Goal: Task Accomplishment & Management: Use online tool/utility

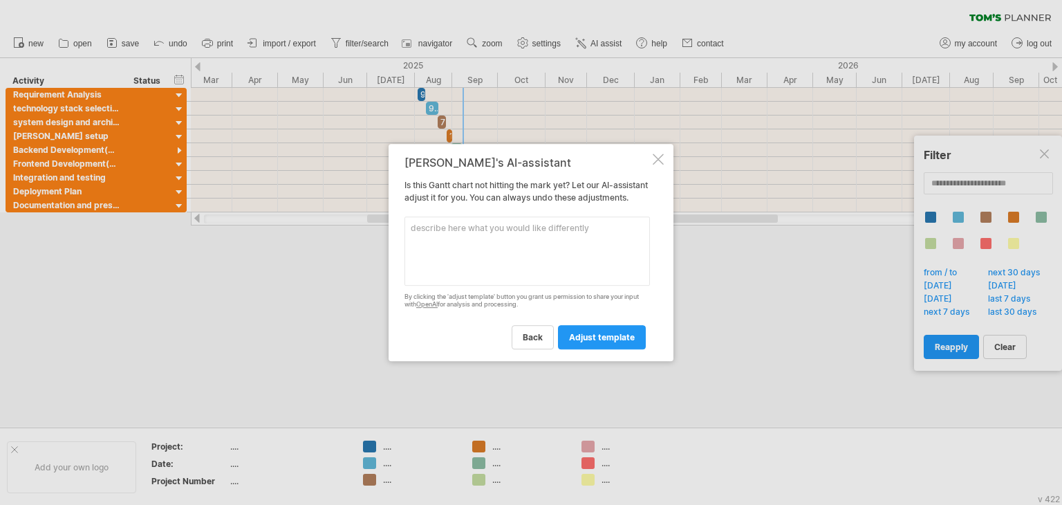
click at [445, 239] on textarea at bounding box center [528, 250] width 246 height 69
type textarea "just"
click at [597, 342] on span "adjust template" at bounding box center [602, 337] width 66 height 10
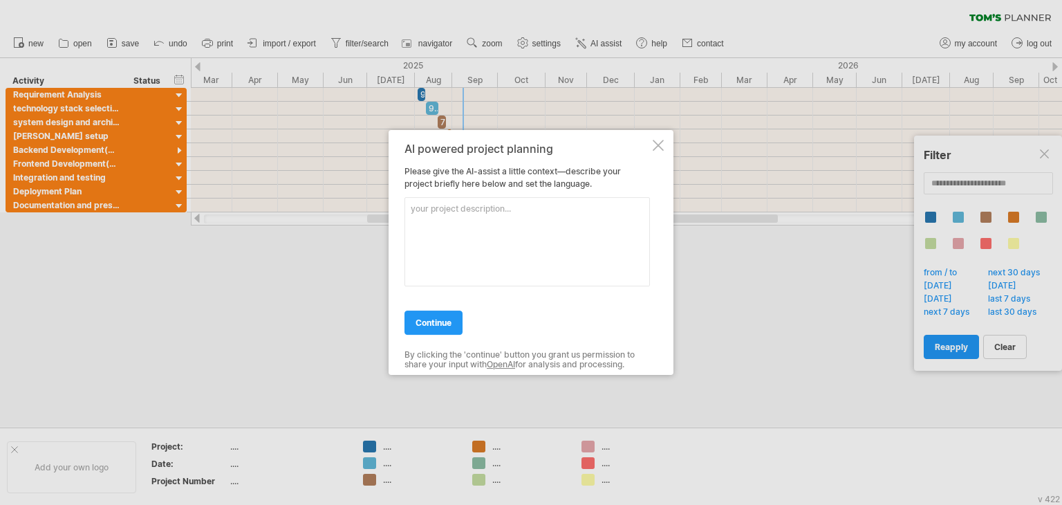
click at [490, 215] on textarea at bounding box center [528, 241] width 246 height 89
click at [659, 143] on div at bounding box center [658, 145] width 11 height 11
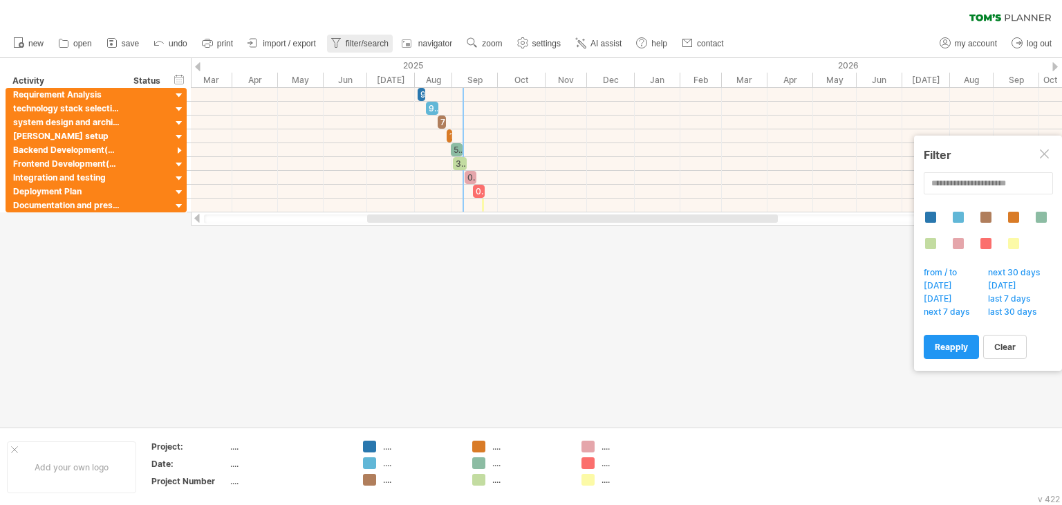
click at [364, 47] on span "filter/search" at bounding box center [367, 44] width 43 height 10
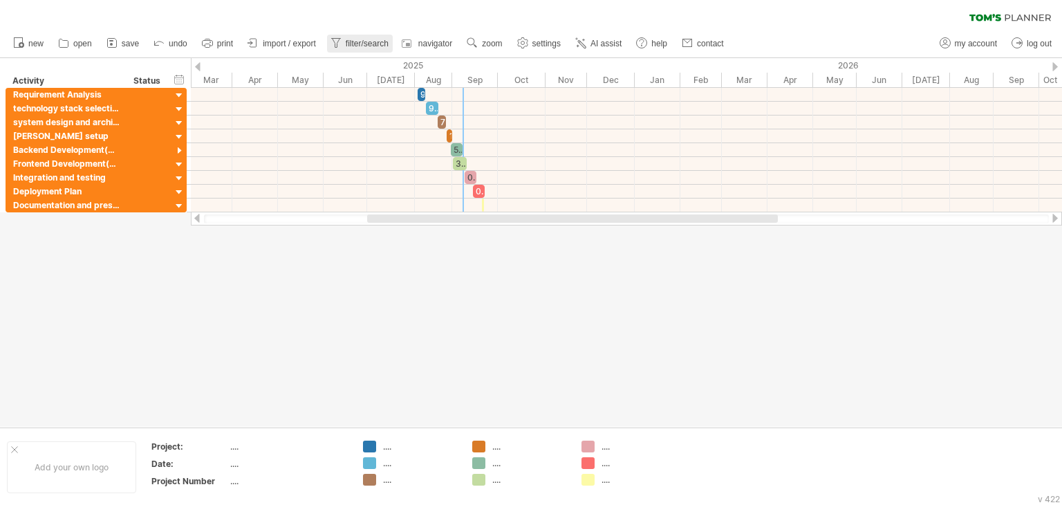
click at [362, 43] on span "filter/search" at bounding box center [367, 44] width 43 height 10
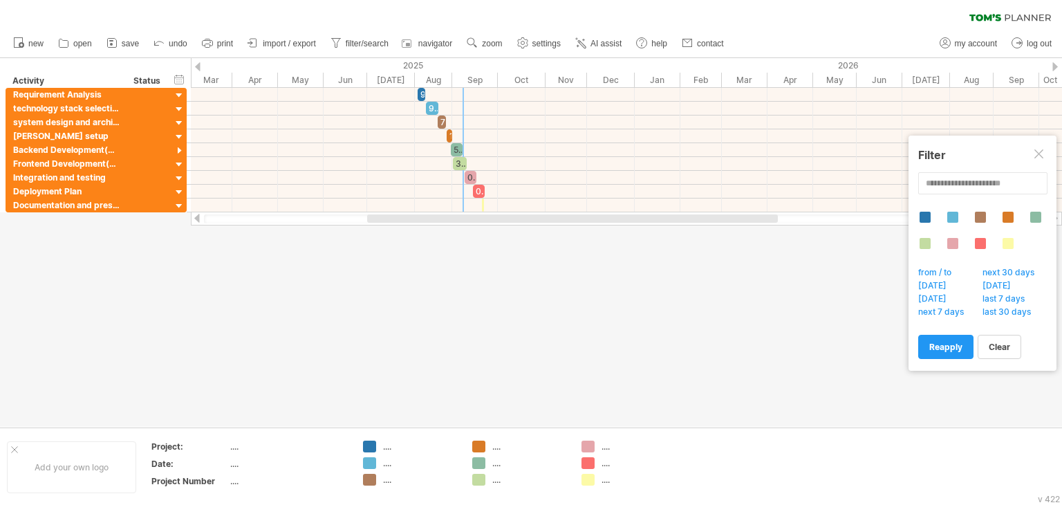
click at [669, 330] on div at bounding box center [531, 242] width 1062 height 369
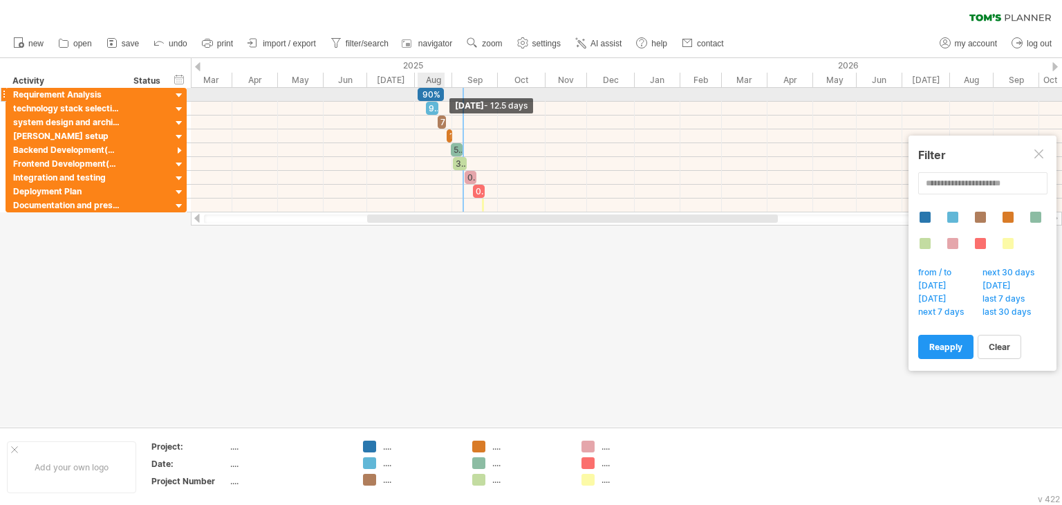
drag, startPoint x: 426, startPoint y: 93, endPoint x: 445, endPoint y: 97, distance: 19.1
click at [445, 97] on span at bounding box center [444, 94] width 6 height 13
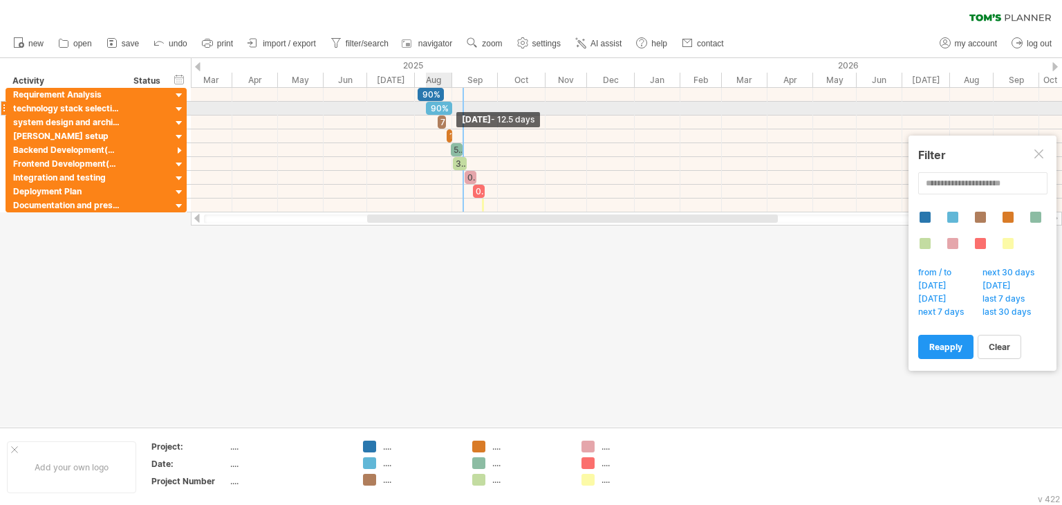
drag, startPoint x: 441, startPoint y: 108, endPoint x: 454, endPoint y: 107, distance: 13.9
click at [454, 107] on div "90% 90% 75% 10% 50% 30% 0% 0% [DATE] - 12.5 days [DATE]" at bounding box center [626, 150] width 871 height 124
drag, startPoint x: 445, startPoint y: 120, endPoint x: 473, endPoint y: 115, distance: 28.1
click at [473, 116] on span at bounding box center [475, 122] width 6 height 13
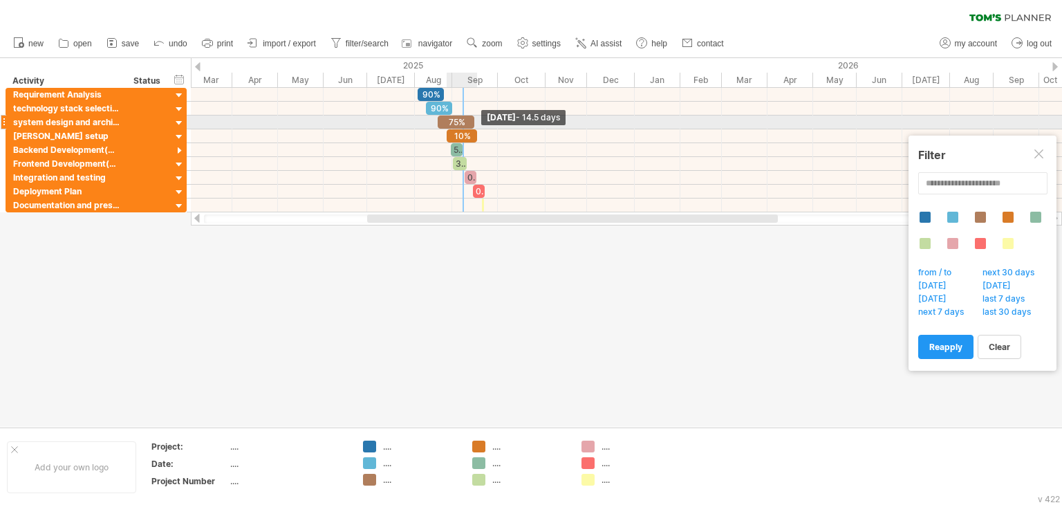
drag, startPoint x: 454, startPoint y: 129, endPoint x: 479, endPoint y: 127, distance: 24.9
click at [479, 127] on div "90% 90% 75% 10% 50% 30% 0% 0% [DATE] - 14.5 days [DATE]" at bounding box center [626, 150] width 871 height 124
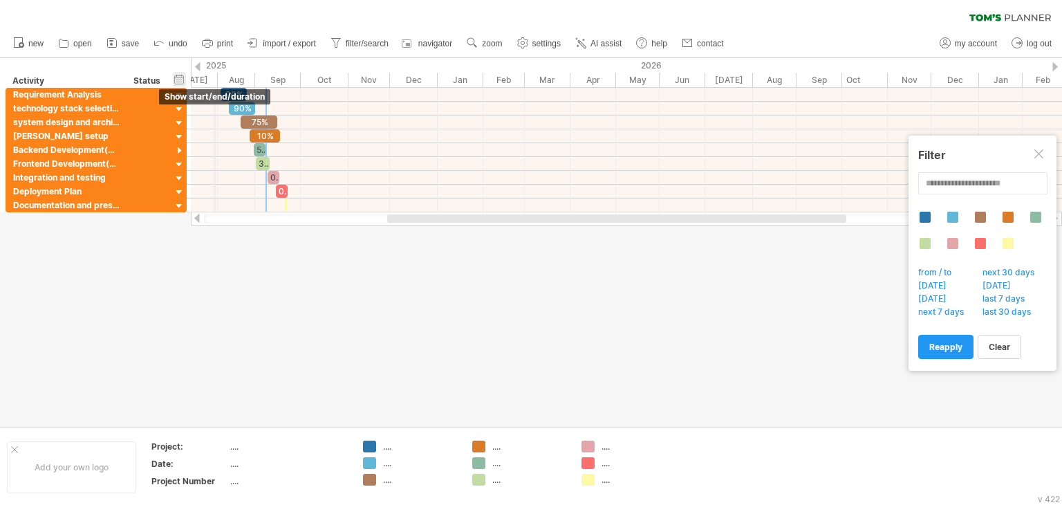
drag, startPoint x: 410, startPoint y: 76, endPoint x: 185, endPoint y: 75, distance: 224.8
click at [185, 75] on div "Trying to reach [DOMAIN_NAME] Connected again... 0% clear filter new" at bounding box center [531, 252] width 1062 height 505
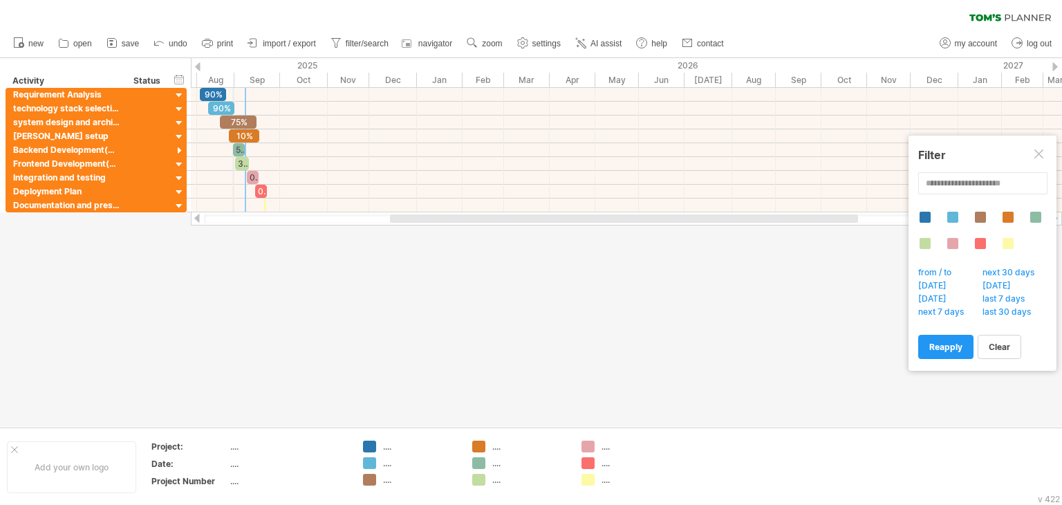
click at [233, 77] on div "Aug" at bounding box center [215, 80] width 37 height 15
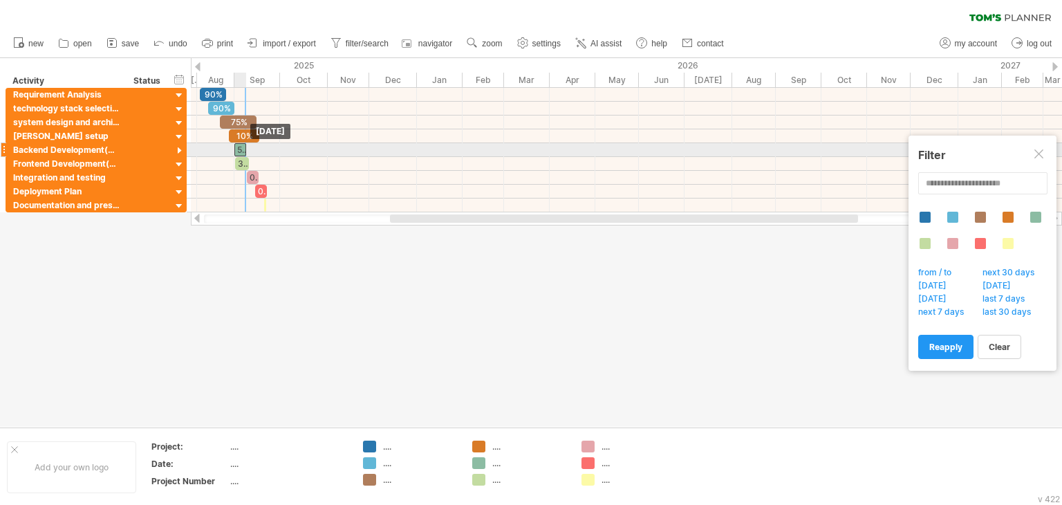
click at [239, 147] on div "50%" at bounding box center [240, 149] width 12 height 13
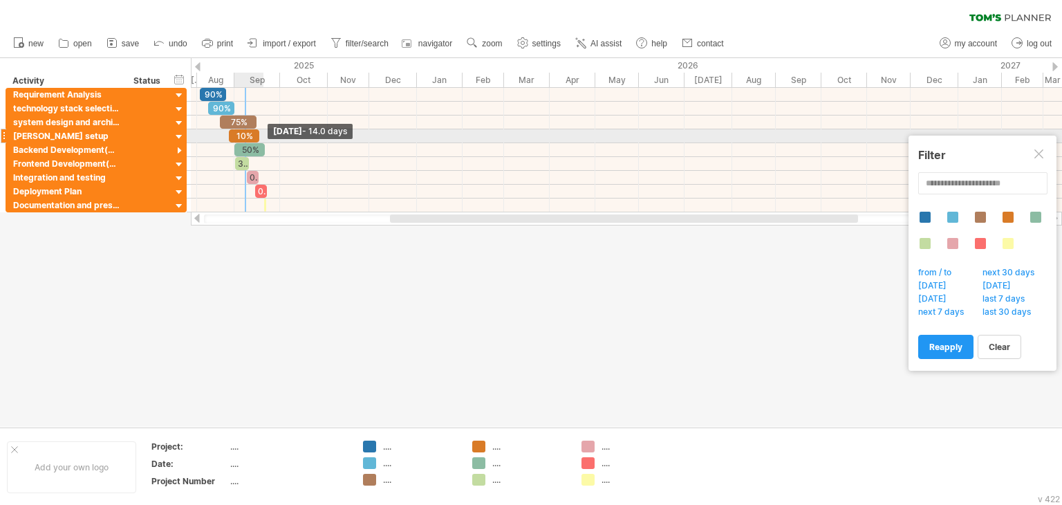
drag, startPoint x: 247, startPoint y: 149, endPoint x: 266, endPoint y: 142, distance: 19.7
click at [266, 143] on span at bounding box center [265, 149] width 6 height 13
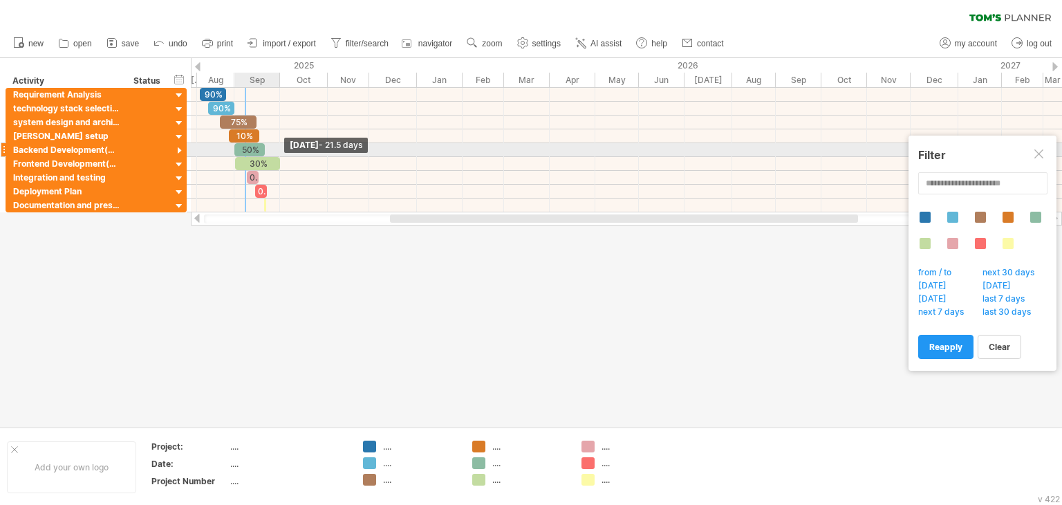
drag, startPoint x: 249, startPoint y: 161, endPoint x: 281, endPoint y: 149, distance: 34.2
click at [281, 149] on div "90% 90% 75% 10% 50% 30% 0% 0% [DATE] - 21.5 days [DATE]" at bounding box center [626, 150] width 871 height 124
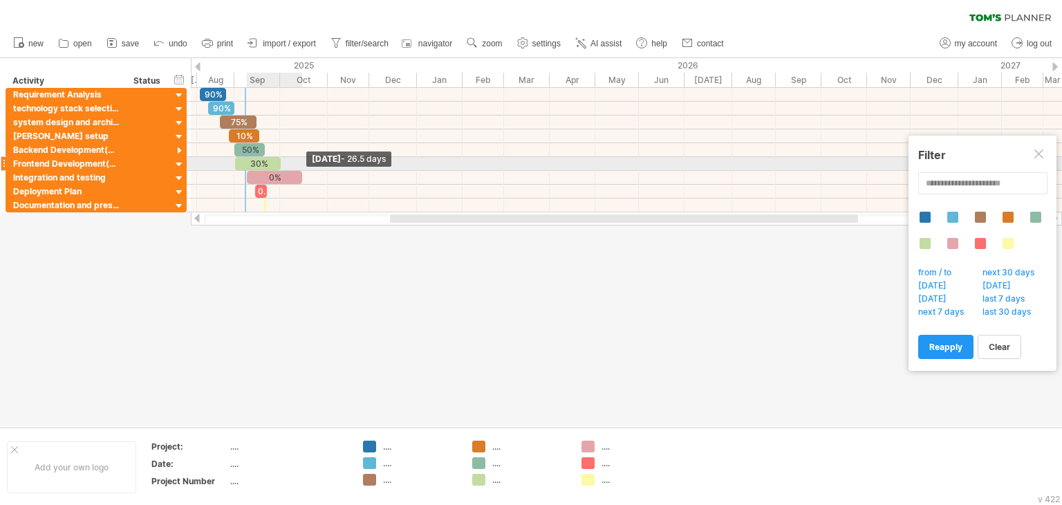
drag, startPoint x: 259, startPoint y: 175, endPoint x: 303, endPoint y: 161, distance: 45.7
click at [303, 161] on div "90% 90% 75% 10% 50% 30% 0% 0% [DATE] - 26.5 days [DATE]" at bounding box center [626, 150] width 871 height 124
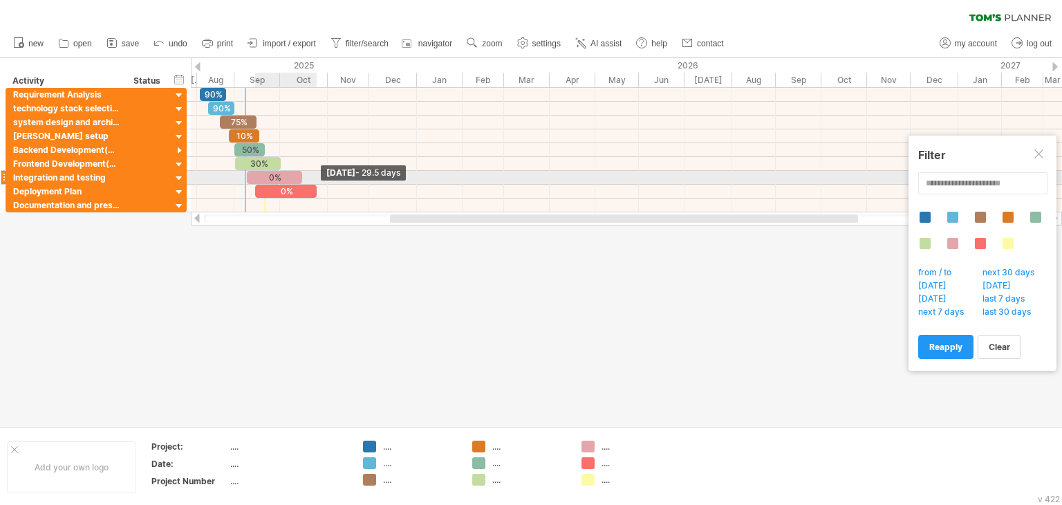
drag, startPoint x: 268, startPoint y: 189, endPoint x: 318, endPoint y: 174, distance: 52.5
click at [318, 174] on div "90% 90% 75% 10% 50% 30% 0% 0% [DATE] - 29.5 days [DATE]" at bounding box center [626, 150] width 871 height 124
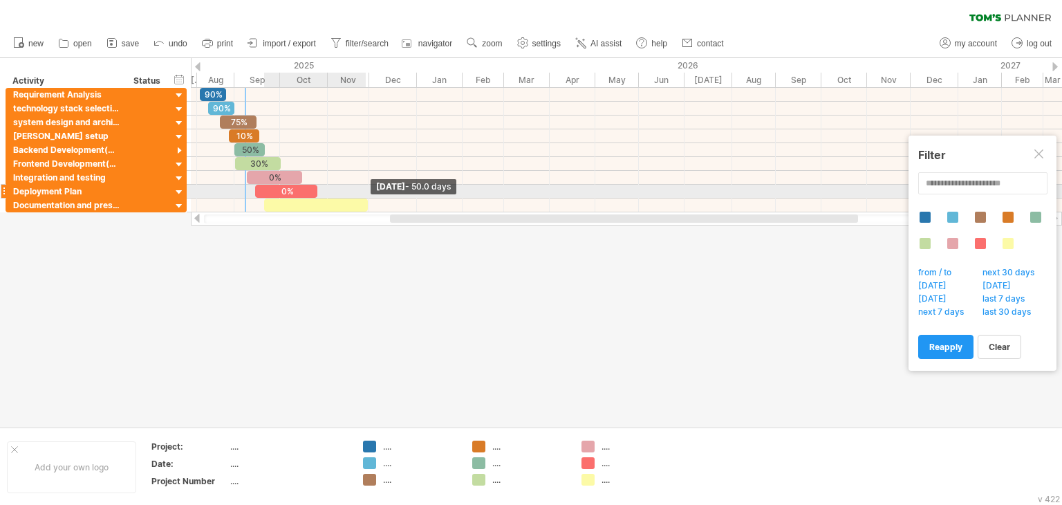
drag, startPoint x: 268, startPoint y: 203, endPoint x: 383, endPoint y: 191, distance: 115.5
click at [383, 191] on div "90% 90% 75% 10% 50% 30% 0% 0% [DATE] - 50.0 days [DATE]" at bounding box center [626, 150] width 871 height 124
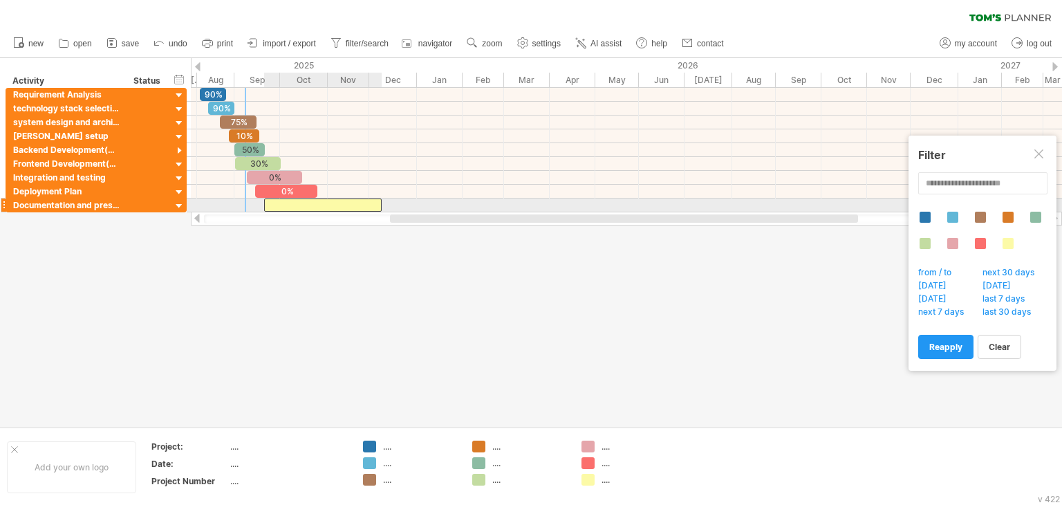
click at [324, 203] on div at bounding box center [323, 205] width 118 height 13
click at [332, 202] on div "*" at bounding box center [323, 205] width 118 height 13
click at [347, 205] on div "*" at bounding box center [323, 205] width 118 height 13
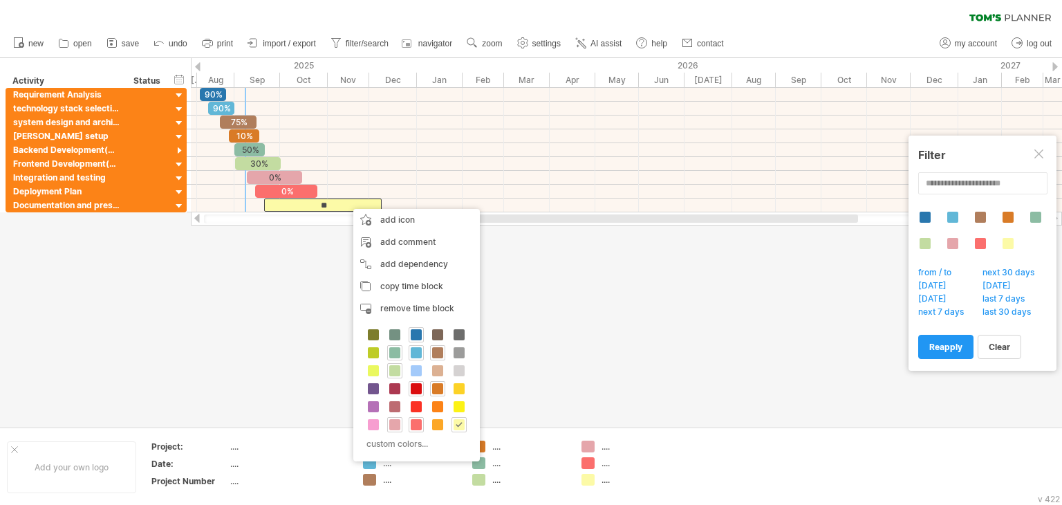
click at [418, 392] on span at bounding box center [416, 388] width 11 height 11
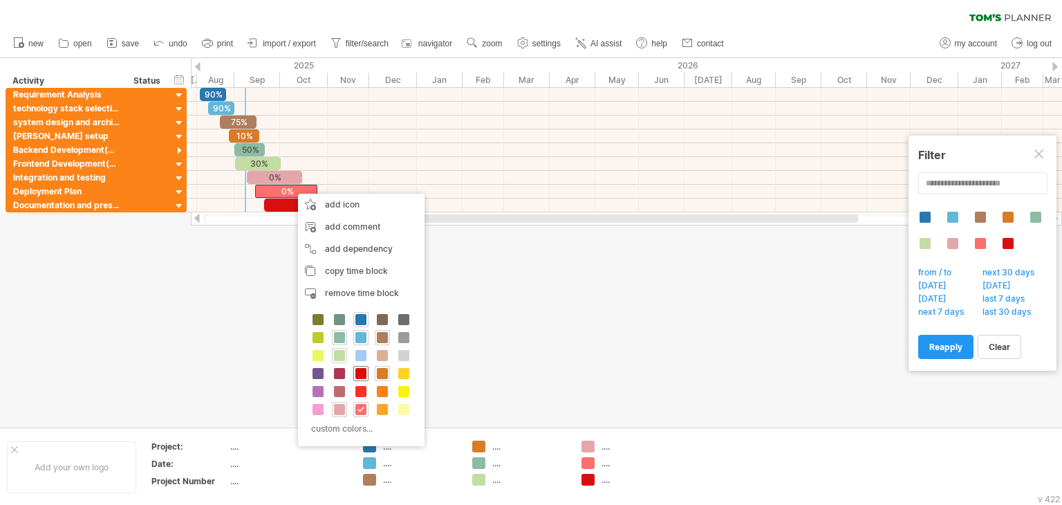
click at [360, 373] on span at bounding box center [361, 373] width 11 height 11
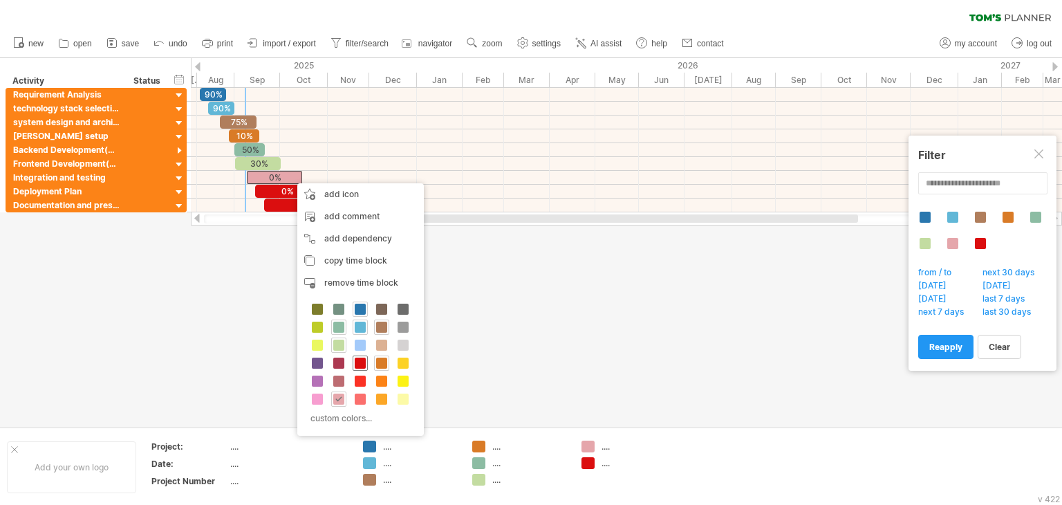
click at [358, 360] on span at bounding box center [360, 363] width 11 height 11
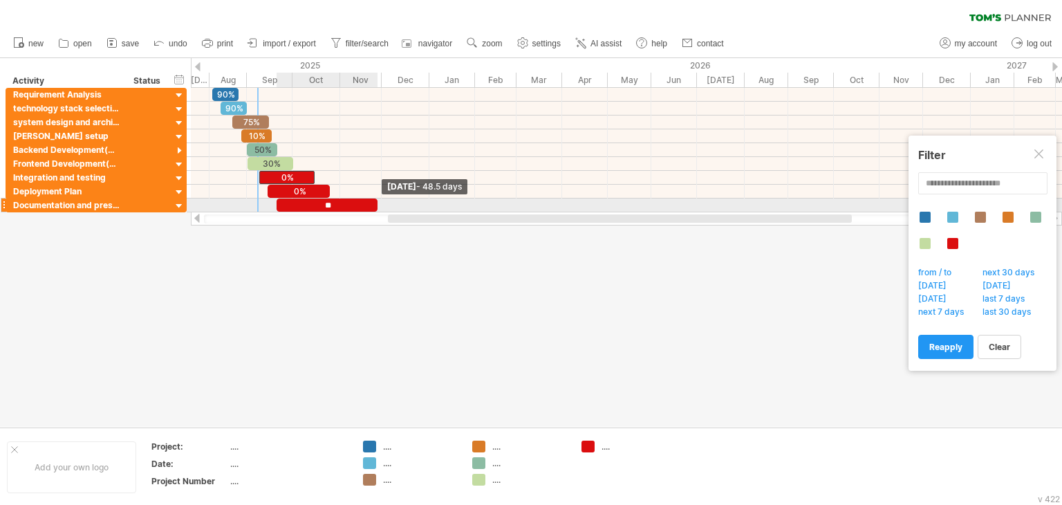
drag, startPoint x: 391, startPoint y: 206, endPoint x: 374, endPoint y: 203, distance: 17.6
click at [375, 203] on span at bounding box center [378, 205] width 6 height 13
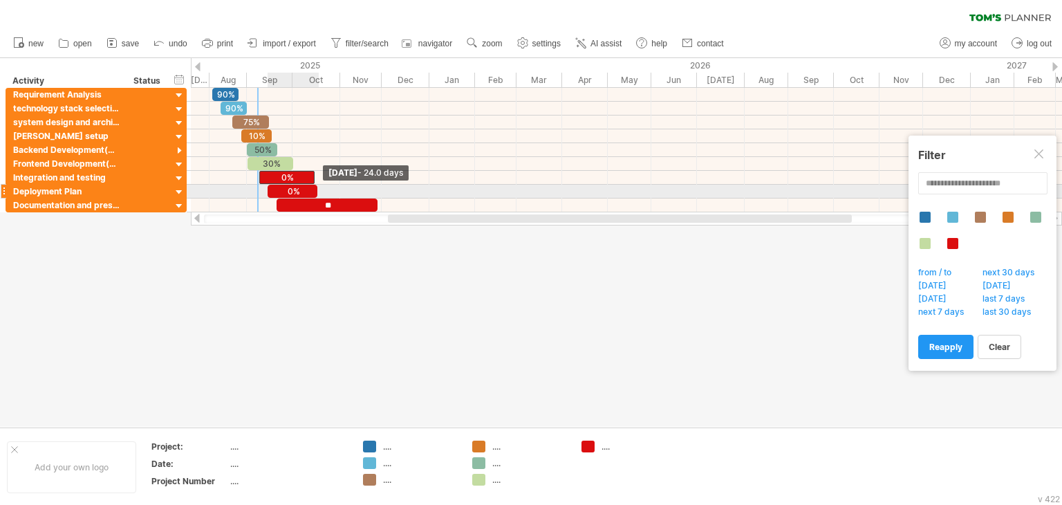
drag, startPoint x: 331, startPoint y: 191, endPoint x: 318, endPoint y: 196, distance: 13.6
click at [318, 196] on span at bounding box center [318, 191] width 6 height 13
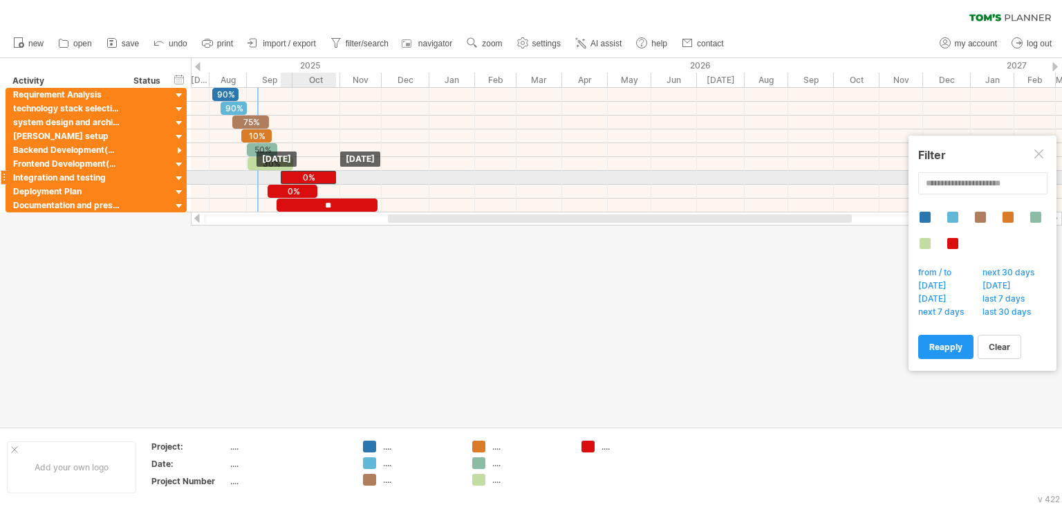
drag, startPoint x: 302, startPoint y: 181, endPoint x: 324, endPoint y: 181, distance: 22.1
click at [324, 181] on div "0%" at bounding box center [308, 177] width 55 height 13
click at [332, 183] on div "90% 90% 75% 10% 50% 30% 0% 0% ** [DATE] - 26.5 days [DATE]" at bounding box center [626, 150] width 871 height 124
drag, startPoint x: 324, startPoint y: 179, endPoint x: 333, endPoint y: 178, distance: 9.0
click at [333, 178] on div "0%" at bounding box center [316, 177] width 53 height 13
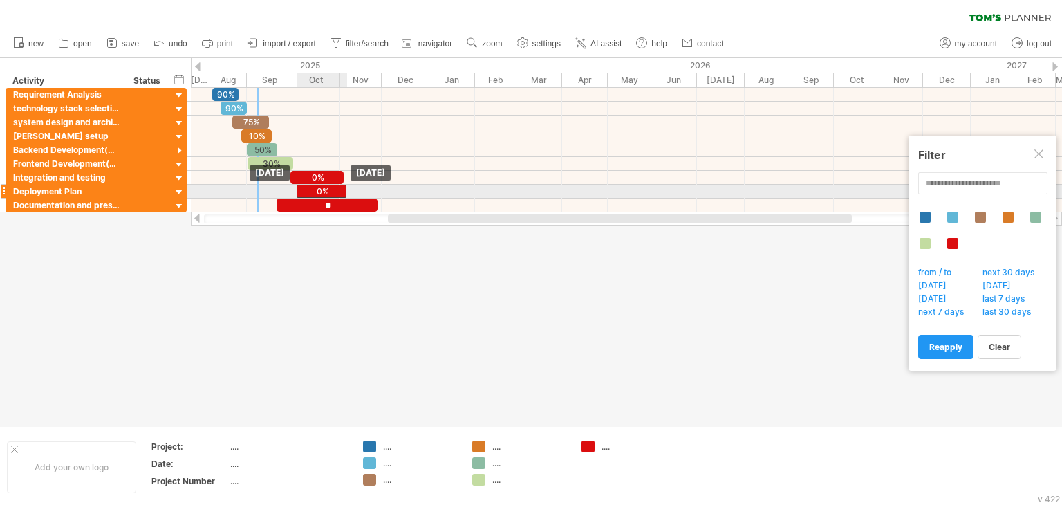
drag, startPoint x: 302, startPoint y: 190, endPoint x: 331, endPoint y: 187, distance: 29.2
click at [331, 187] on div "0%" at bounding box center [322, 191] width 50 height 13
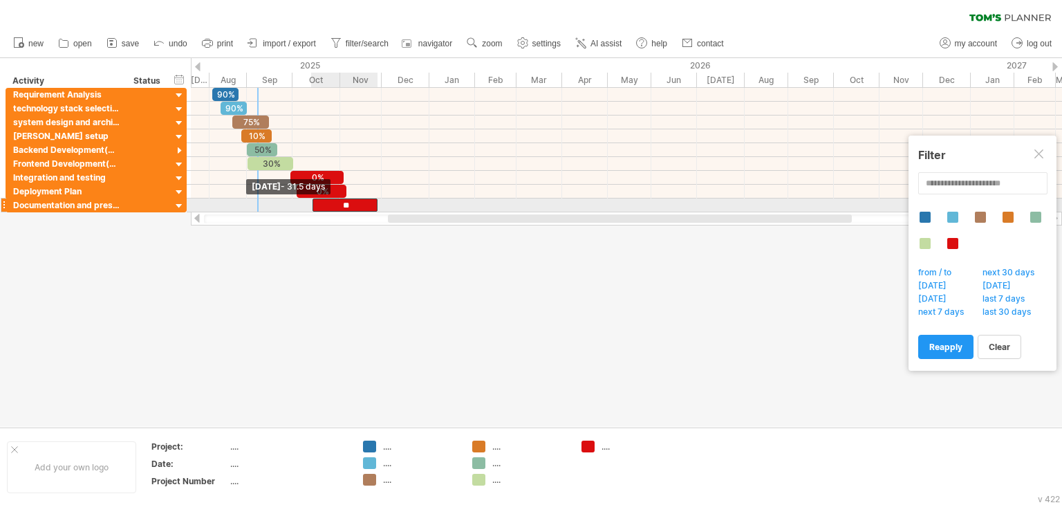
drag, startPoint x: 278, startPoint y: 203, endPoint x: 314, endPoint y: 203, distance: 36.0
click at [314, 203] on span at bounding box center [313, 205] width 6 height 13
click at [334, 202] on div "**" at bounding box center [350, 205] width 66 height 13
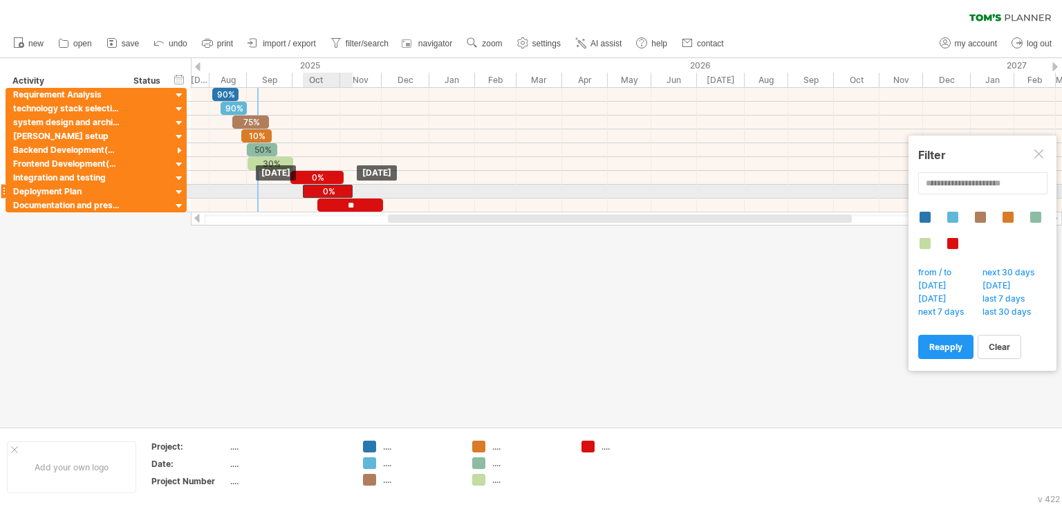
drag, startPoint x: 331, startPoint y: 184, endPoint x: 338, endPoint y: 190, distance: 8.3
click at [338, 190] on div "0%" at bounding box center [328, 191] width 50 height 13
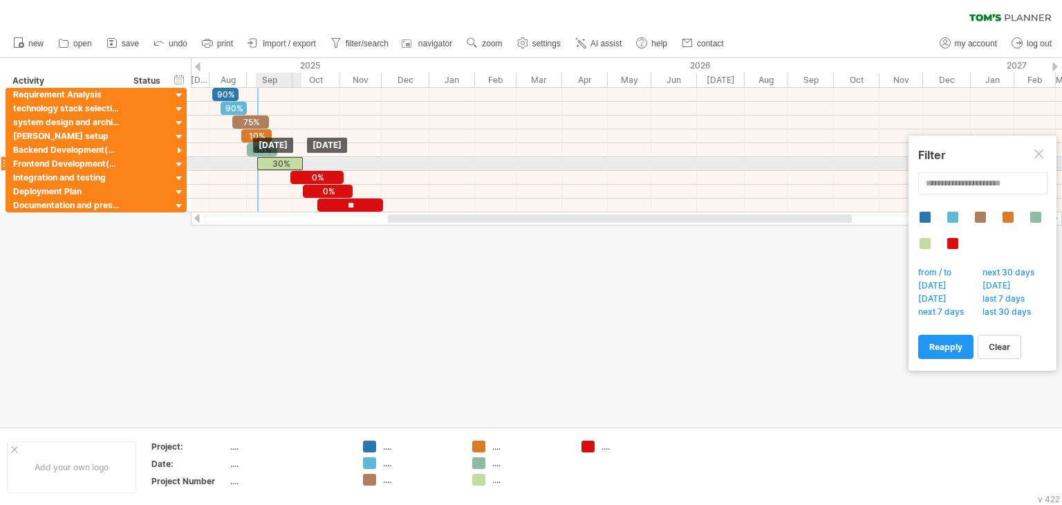
drag, startPoint x: 284, startPoint y: 162, endPoint x: 293, endPoint y: 161, distance: 9.0
click at [293, 161] on div "30%" at bounding box center [280, 163] width 46 height 13
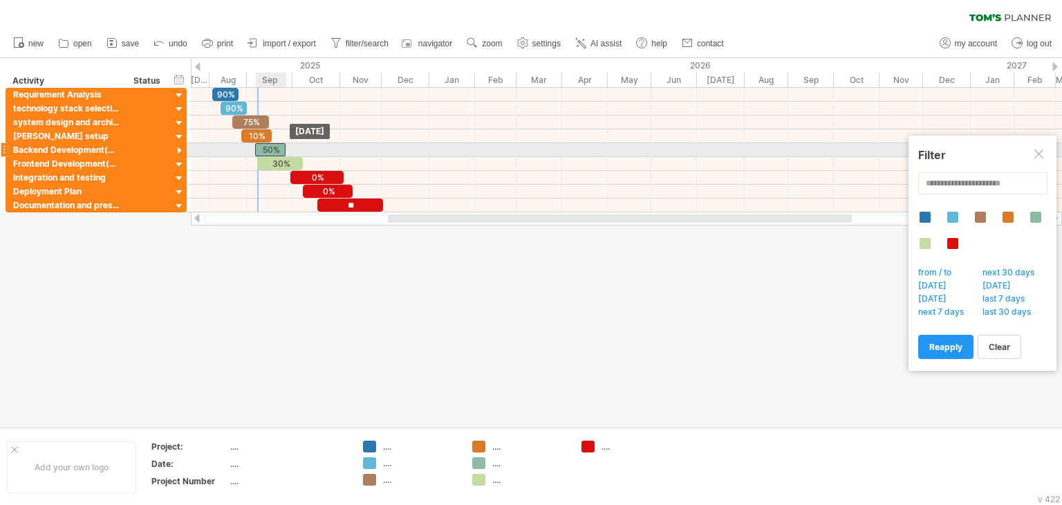
drag, startPoint x: 264, startPoint y: 148, endPoint x: 271, endPoint y: 150, distance: 7.9
click at [271, 150] on div "50%" at bounding box center [270, 149] width 30 height 13
click at [282, 147] on div "50%" at bounding box center [270, 149] width 30 height 13
drag, startPoint x: 283, startPoint y: 147, endPoint x: 295, endPoint y: 147, distance: 11.8
click at [295, 147] on span at bounding box center [298, 149] width 6 height 13
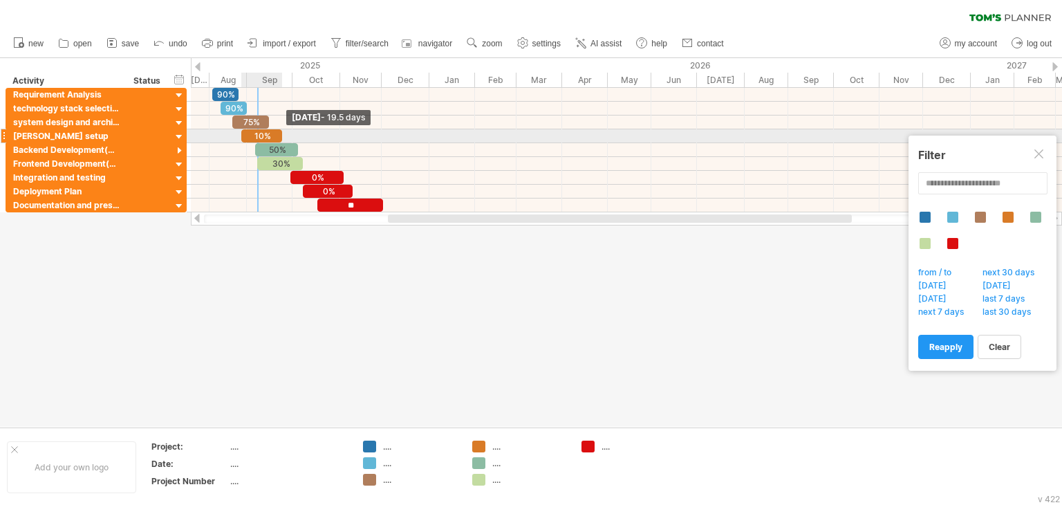
drag, startPoint x: 272, startPoint y: 134, endPoint x: 282, endPoint y: 136, distance: 10.6
click at [282, 136] on span at bounding box center [282, 135] width 6 height 13
click at [279, 136] on div "10%" at bounding box center [267, 135] width 41 height 13
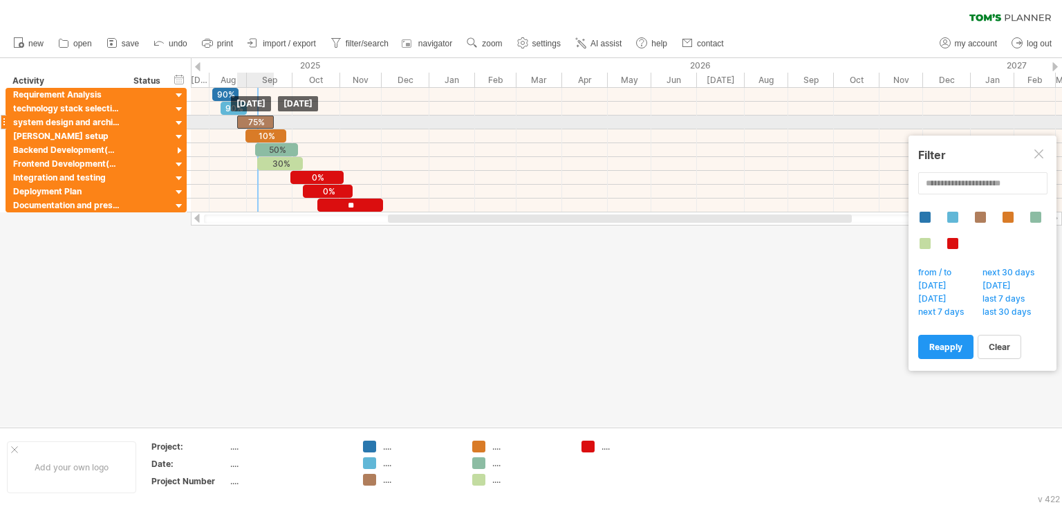
click at [263, 122] on div "75%" at bounding box center [255, 122] width 37 height 13
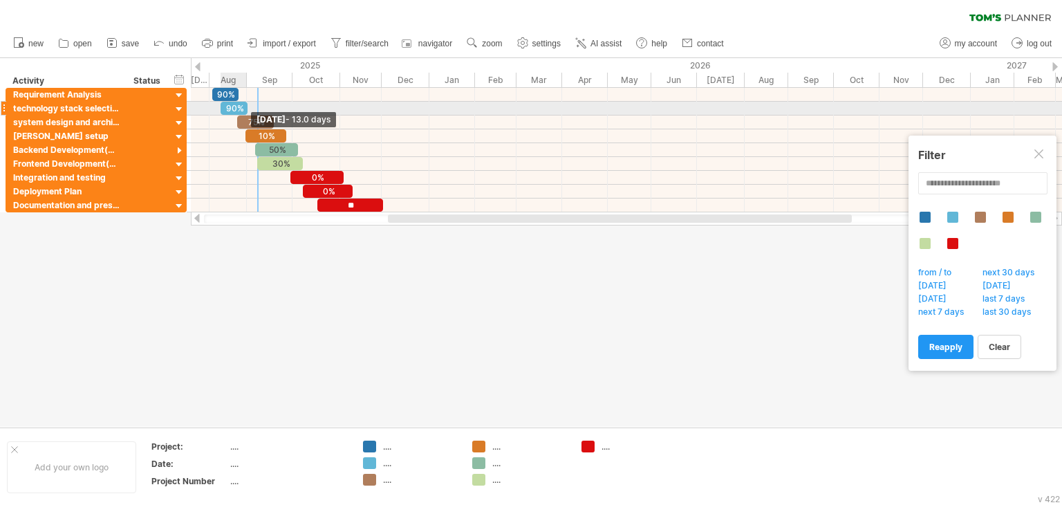
click at [246, 109] on span at bounding box center [248, 108] width 6 height 13
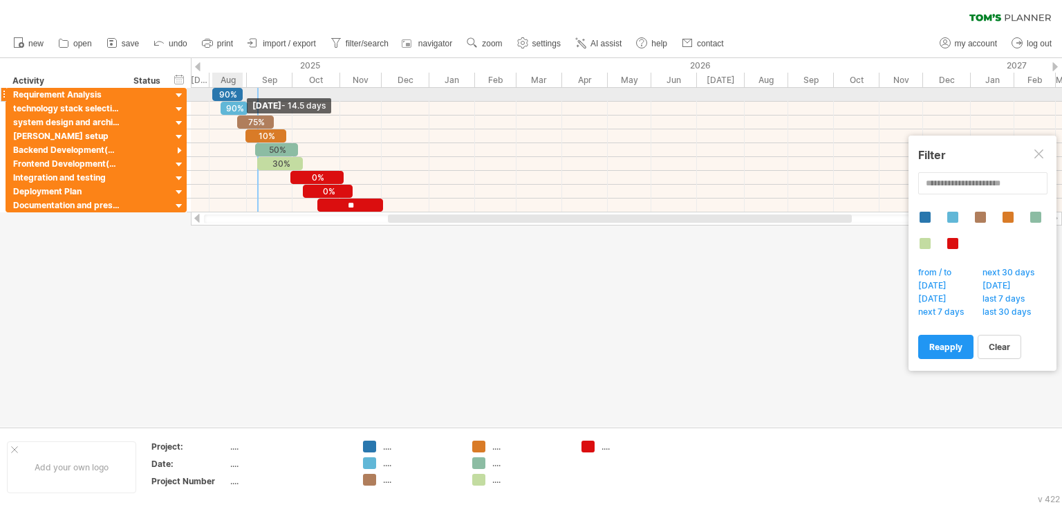
click at [243, 95] on span at bounding box center [243, 94] width 6 height 13
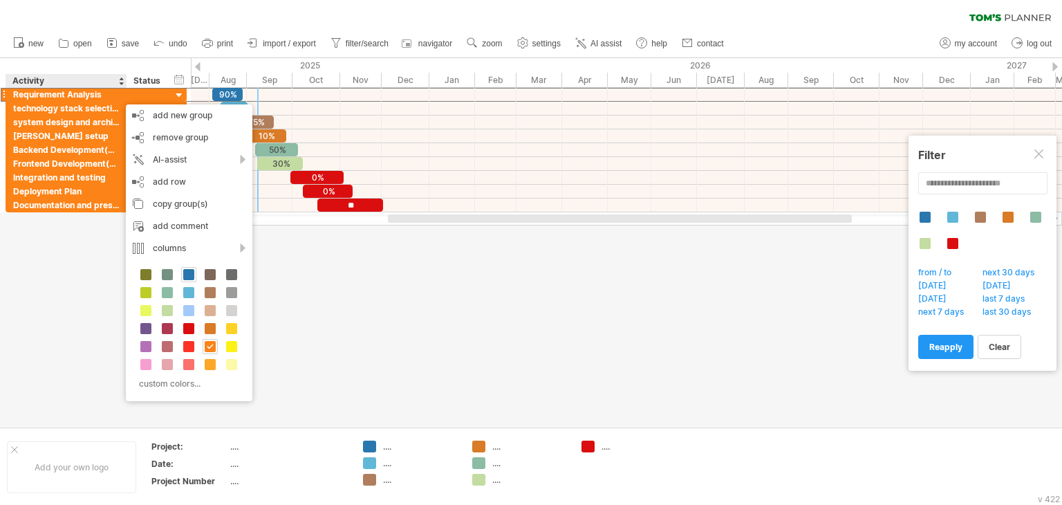
click at [191, 277] on span at bounding box center [188, 274] width 11 height 11
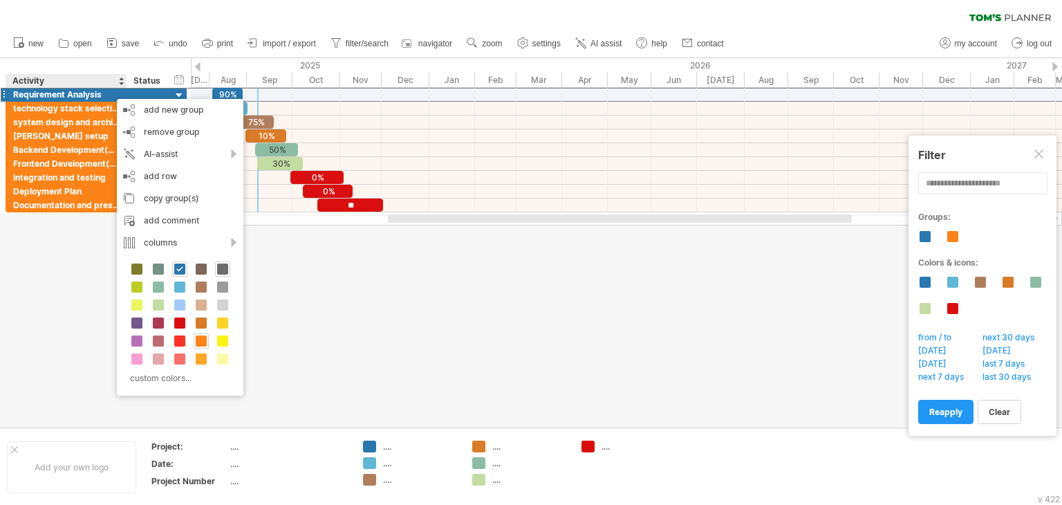
click at [223, 273] on span at bounding box center [222, 269] width 11 height 11
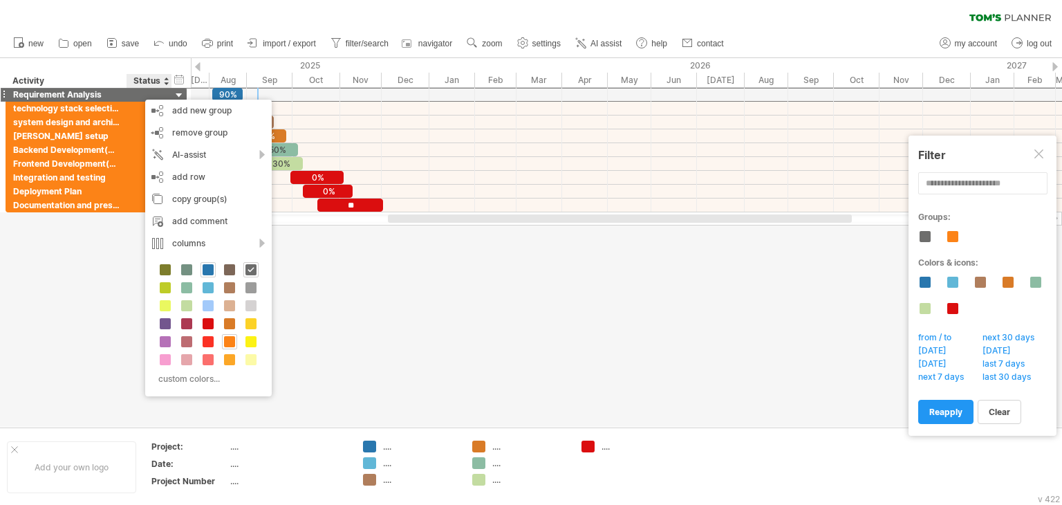
click at [203, 266] on span at bounding box center [208, 269] width 11 height 11
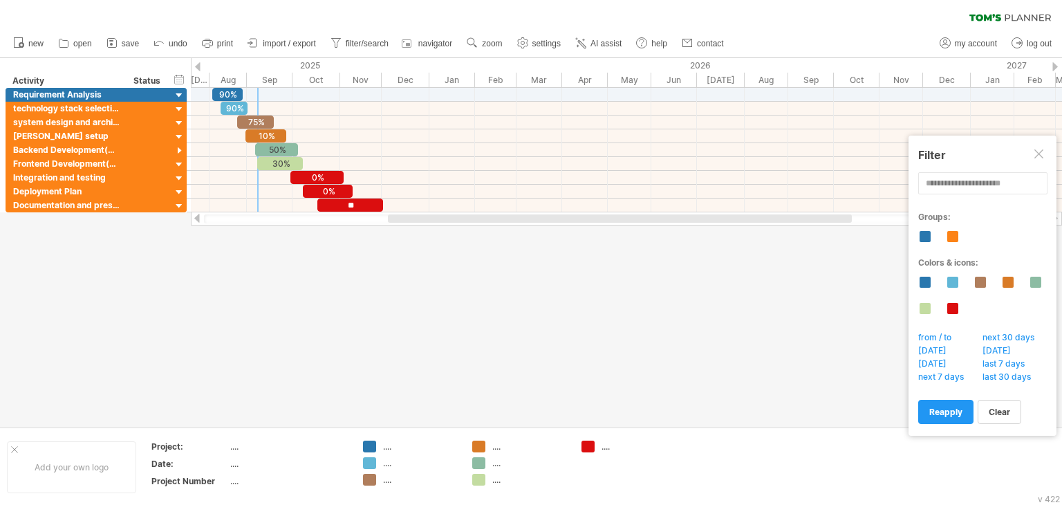
click at [663, 387] on div at bounding box center [531, 242] width 1062 height 369
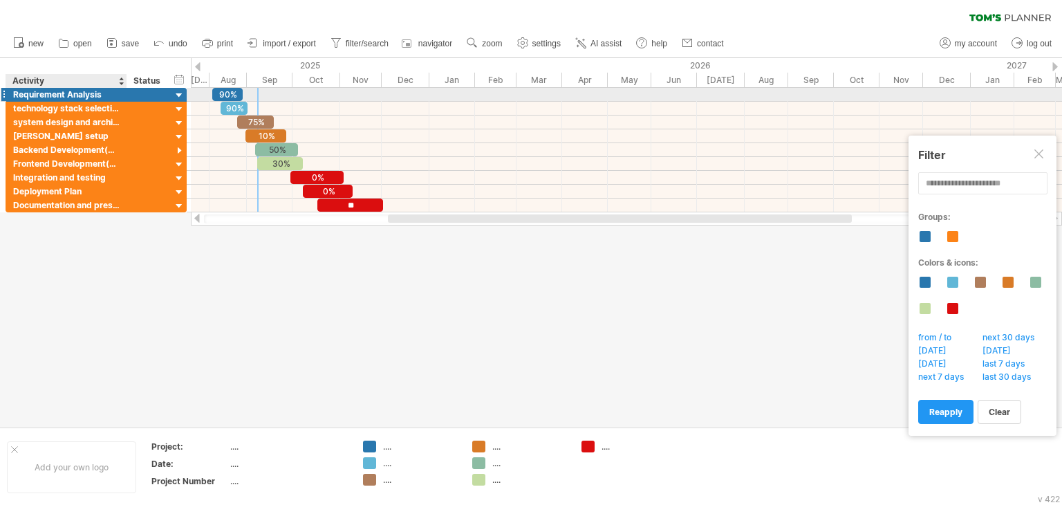
click at [80, 98] on div "Requirement Analysis" at bounding box center [66, 94] width 107 height 13
click at [141, 95] on div at bounding box center [149, 94] width 30 height 13
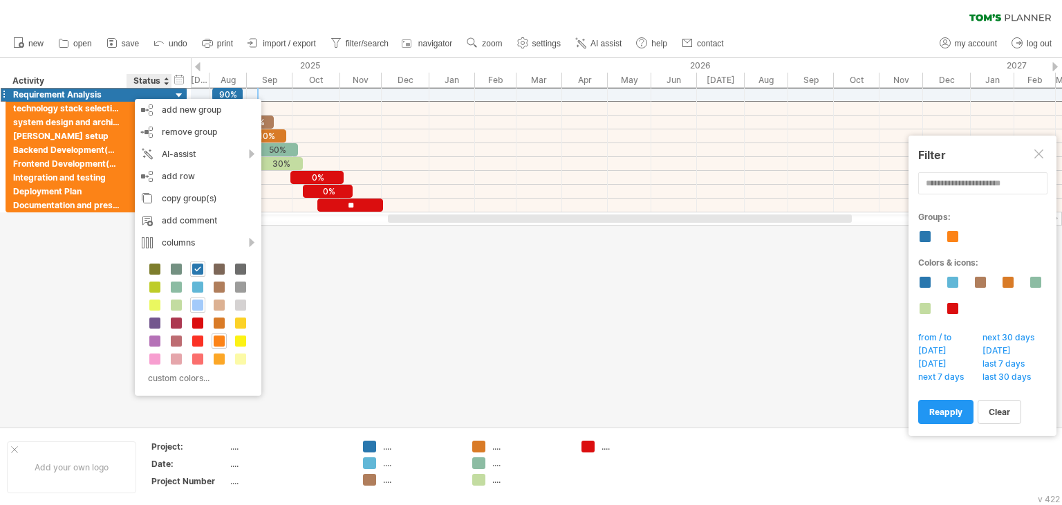
click at [194, 311] on div at bounding box center [197, 304] width 15 height 15
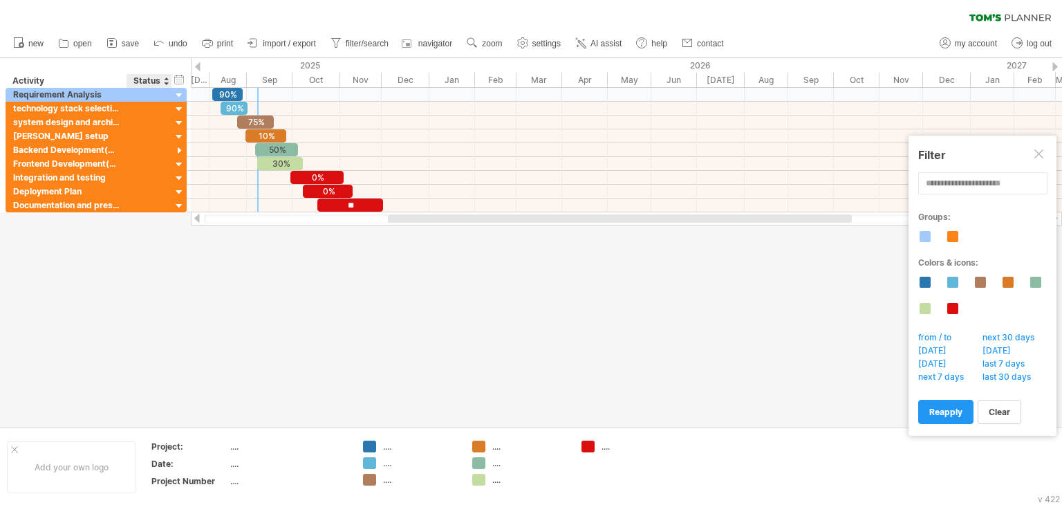
click at [194, 311] on div at bounding box center [531, 242] width 1062 height 369
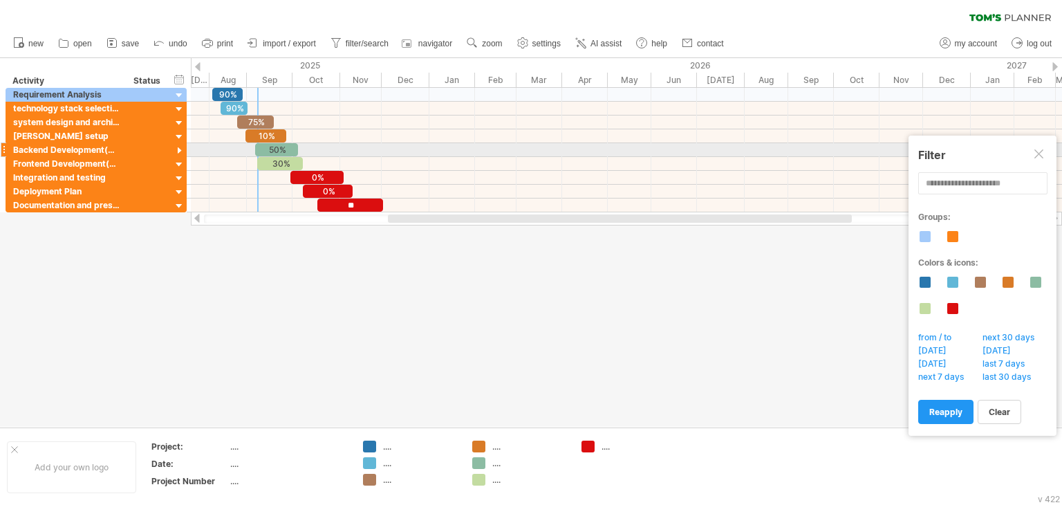
click at [1043, 153] on div at bounding box center [1040, 154] width 11 height 11
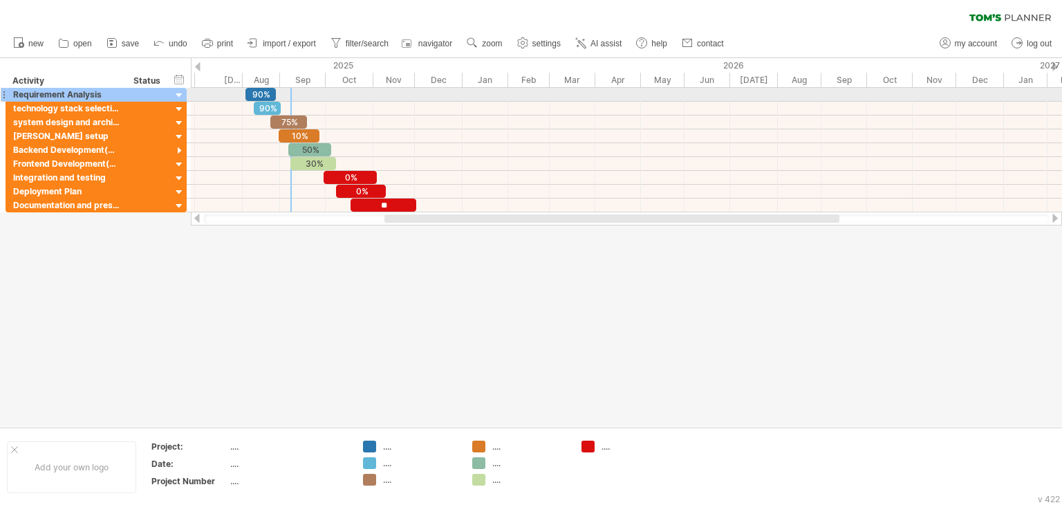
drag, startPoint x: 246, startPoint y: 75, endPoint x: 279, endPoint y: 94, distance: 38.1
click at [279, 94] on div "Trying to reach [DOMAIN_NAME] Connected again... 0% clear filter new" at bounding box center [531, 252] width 1062 height 505
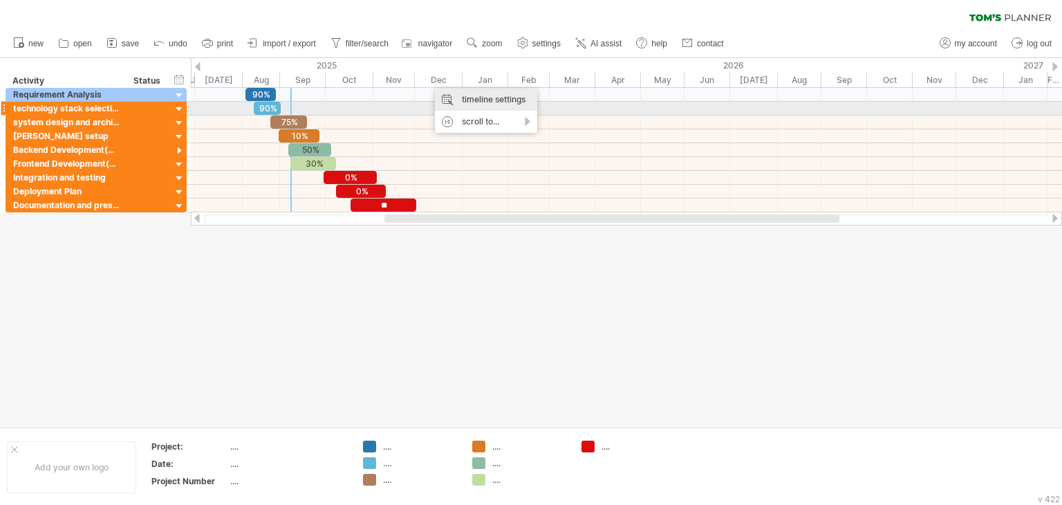
click at [487, 103] on div "timeline settings" at bounding box center [486, 100] width 102 height 22
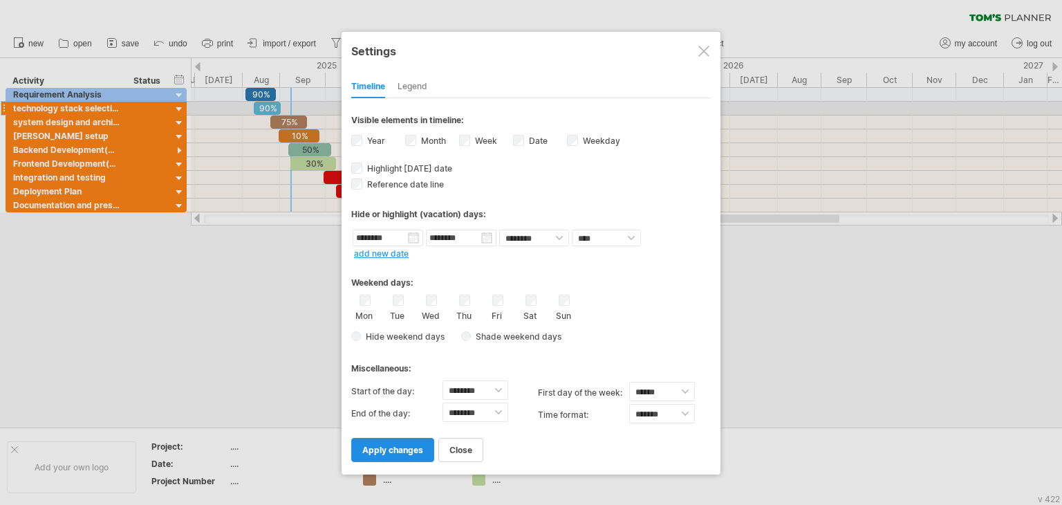
click at [413, 452] on span "apply changes" at bounding box center [392, 450] width 61 height 10
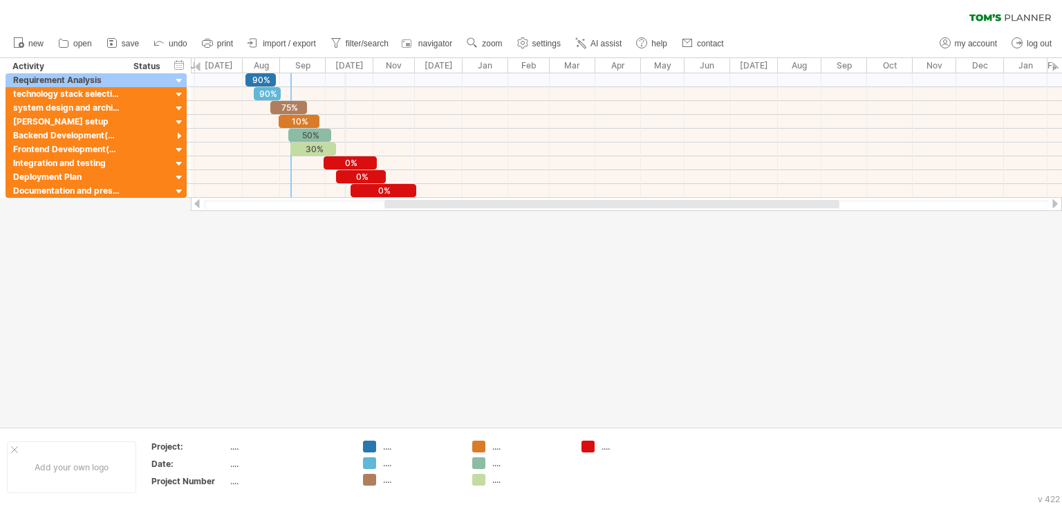
click at [345, 64] on div "[DATE]" at bounding box center [350, 65] width 48 height 15
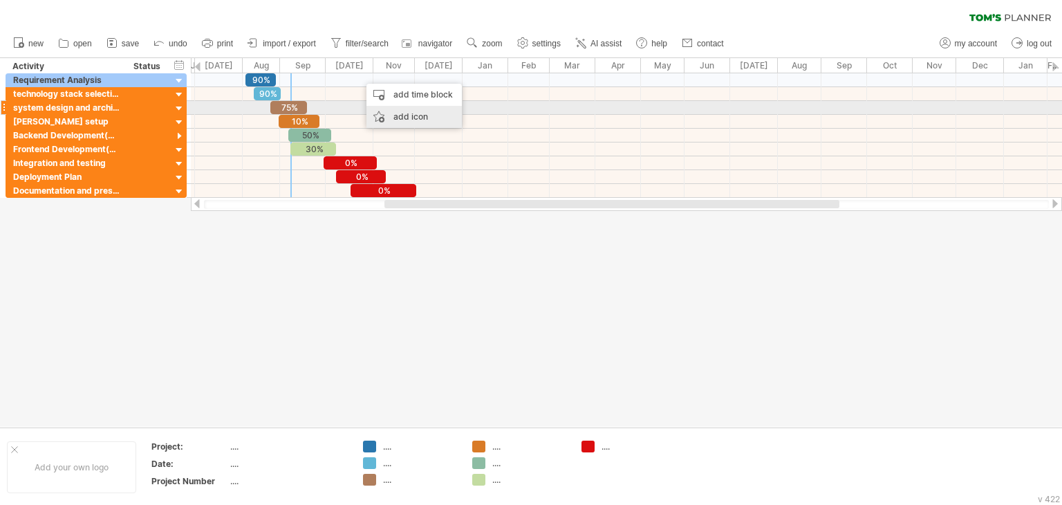
click at [393, 109] on div "add icon" at bounding box center [414, 117] width 95 height 22
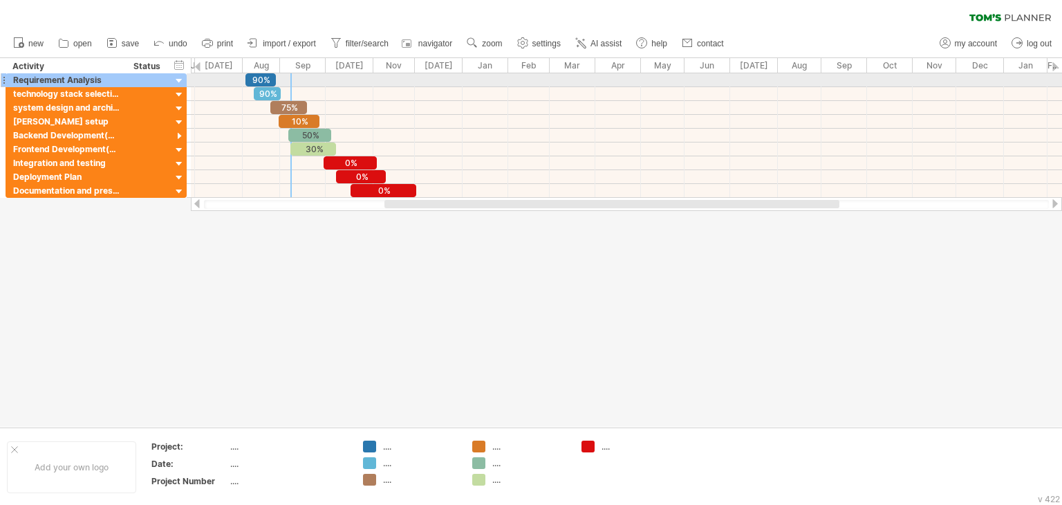
click at [331, 86] on div at bounding box center [626, 80] width 871 height 14
click at [302, 86] on div at bounding box center [626, 80] width 871 height 14
click at [266, 78] on div "90%" at bounding box center [261, 79] width 30 height 13
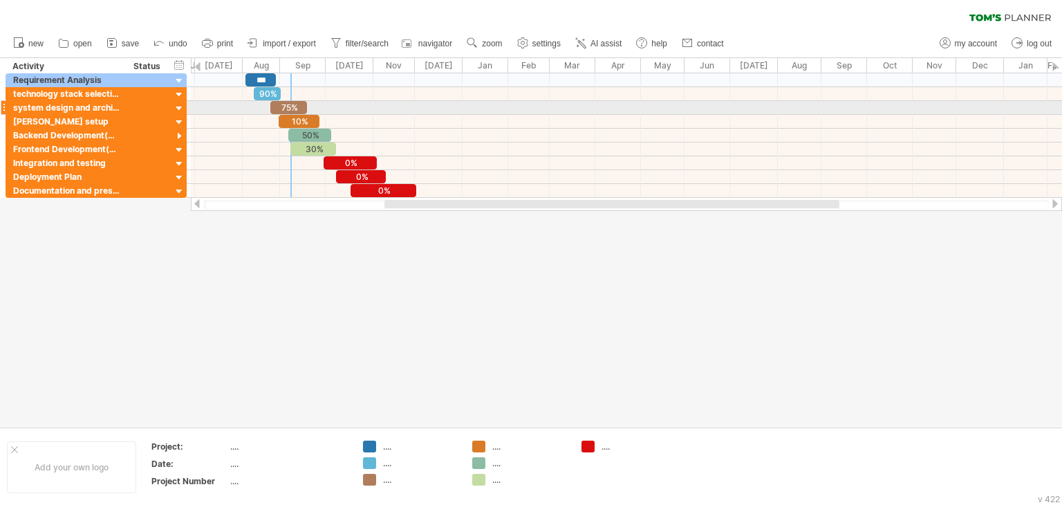
click at [441, 108] on div at bounding box center [626, 108] width 871 height 14
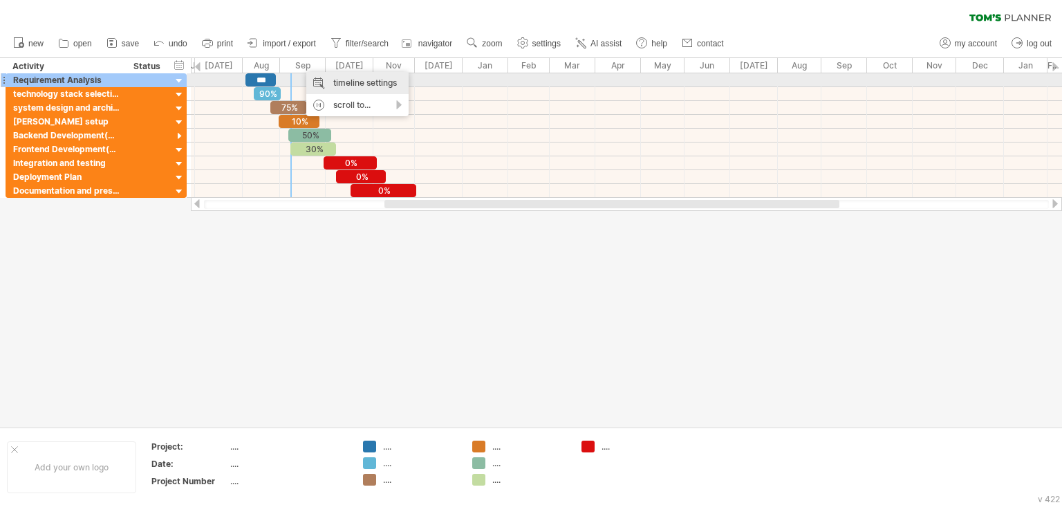
click at [338, 81] on div "timeline settings" at bounding box center [357, 83] width 102 height 22
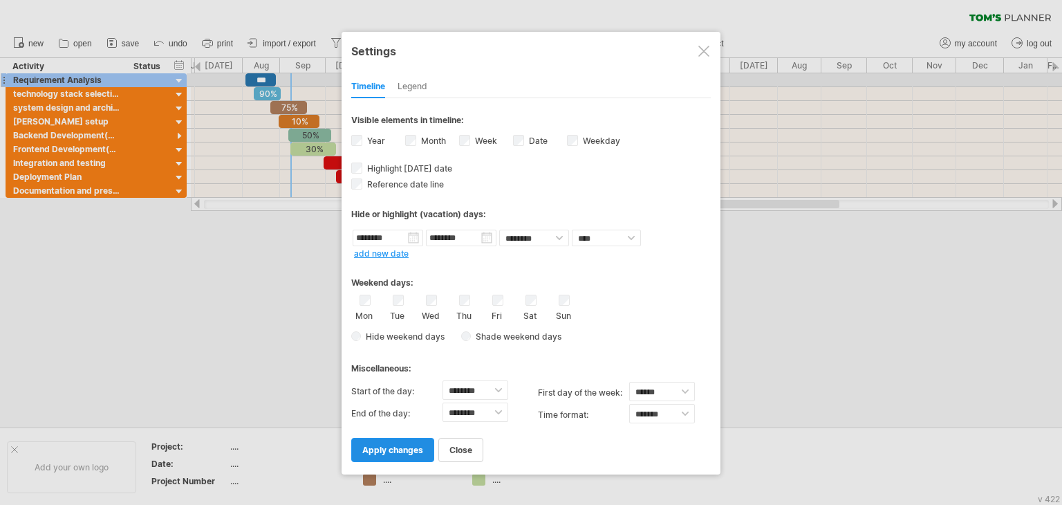
click at [389, 445] on span "apply changes" at bounding box center [392, 450] width 61 height 10
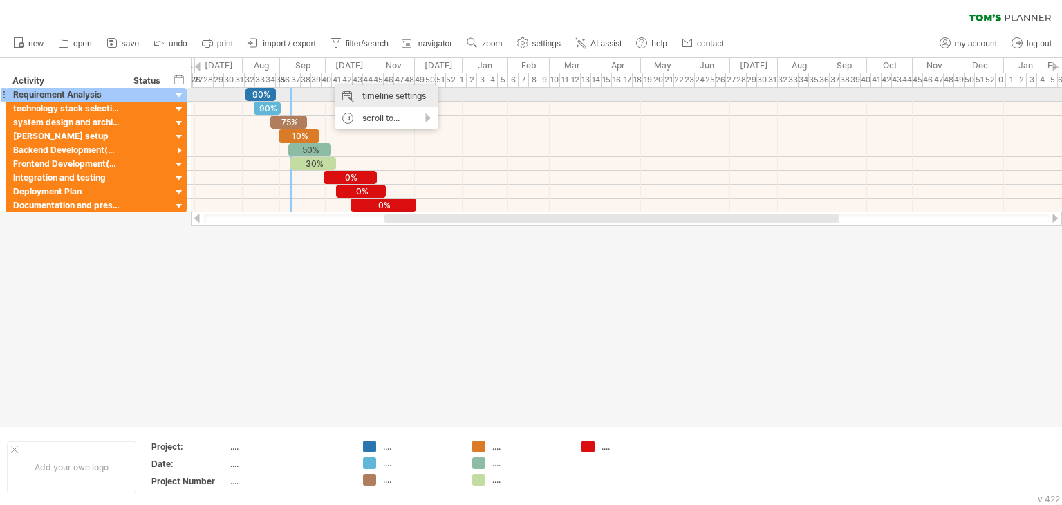
click at [358, 95] on div "timeline settings" at bounding box center [386, 96] width 102 height 22
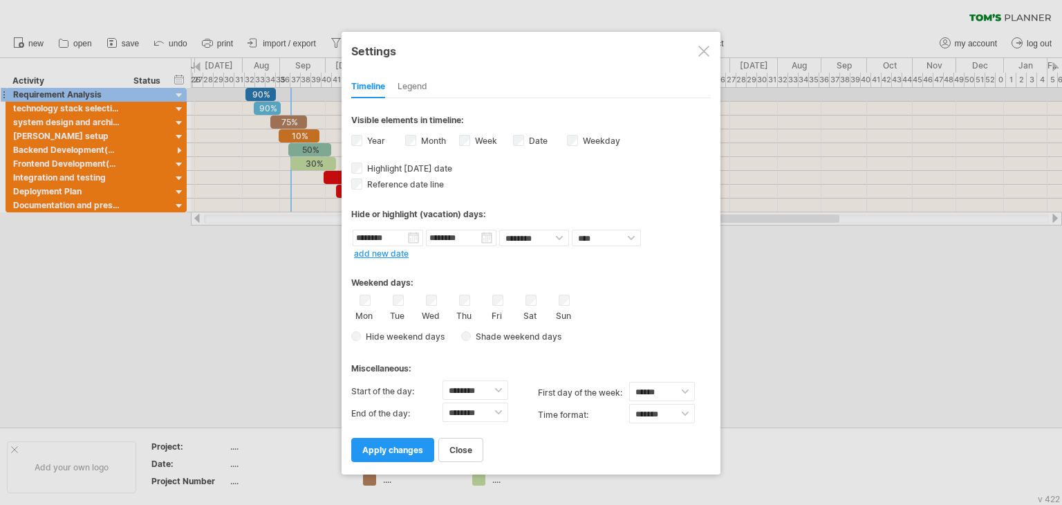
click at [454, 142] on div "Month" at bounding box center [432, 142] width 54 height 19
click at [470, 135] on div "Week visibility of weeknumbers Currently there is not enough space horizontally…" at bounding box center [486, 142] width 54 height 19
click at [459, 142] on div "Month" at bounding box center [432, 142] width 54 height 19
click at [406, 452] on span "apply changes" at bounding box center [392, 450] width 61 height 10
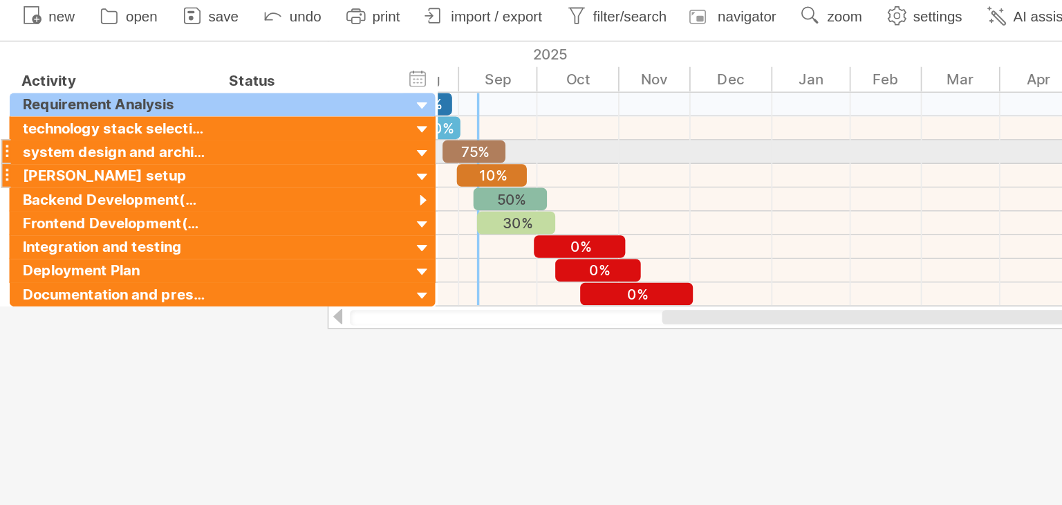
drag, startPoint x: 185, startPoint y: 128, endPoint x: 252, endPoint y: 138, distance: 67.9
click at [252, 138] on div "**********" at bounding box center [130, 136] width 248 height 14
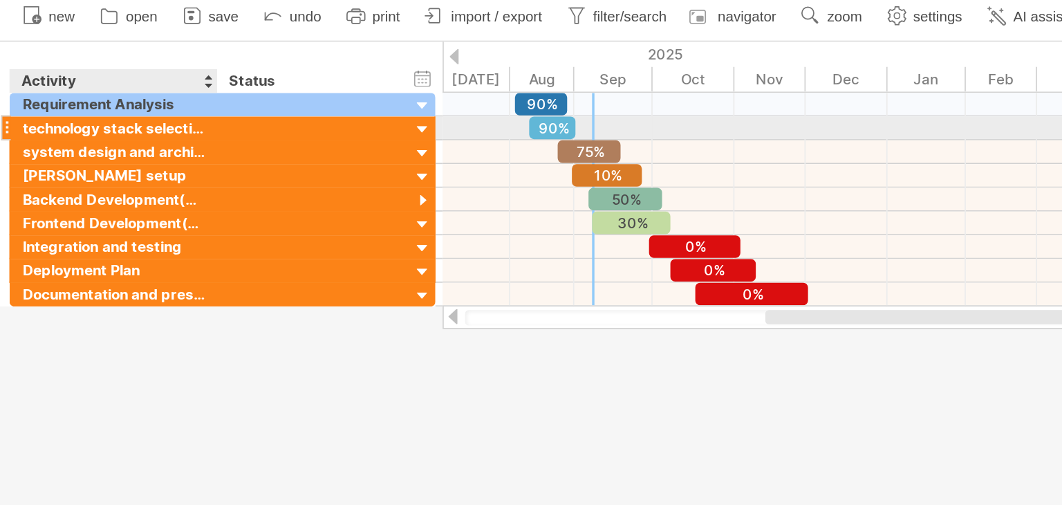
click at [124, 109] on div at bounding box center [125, 109] width 7 height 14
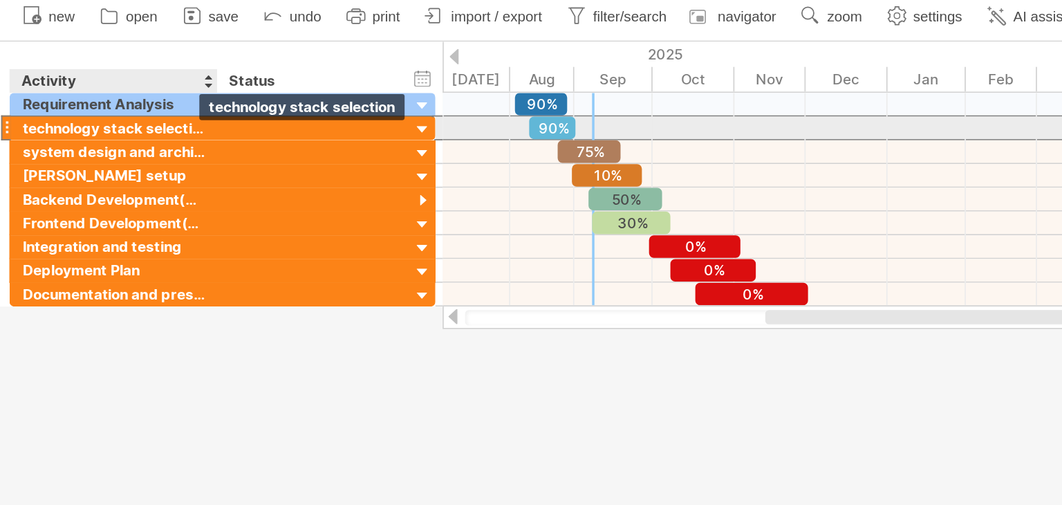
click at [113, 109] on div "technology stack selection" at bounding box center [66, 108] width 107 height 13
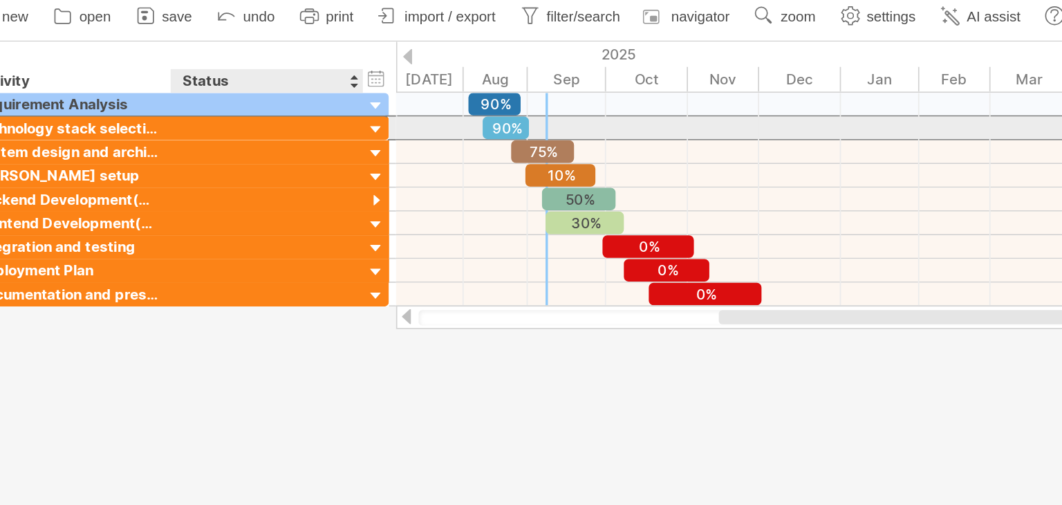
click at [156, 107] on div at bounding box center [183, 108] width 112 height 13
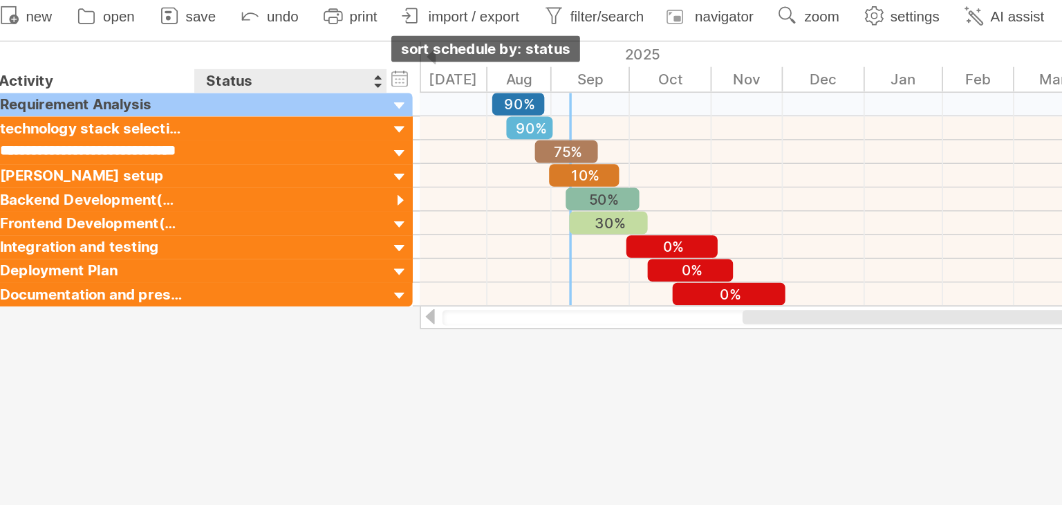
drag, startPoint x: 231, startPoint y: 77, endPoint x: 240, endPoint y: 69, distance: 12.2
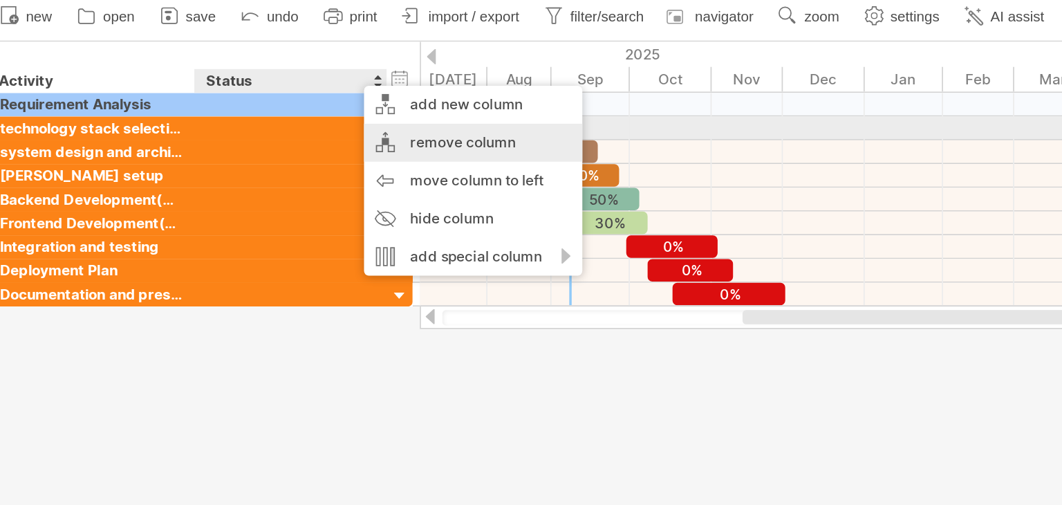
click at [275, 114] on div "remove column" at bounding box center [288, 117] width 127 height 22
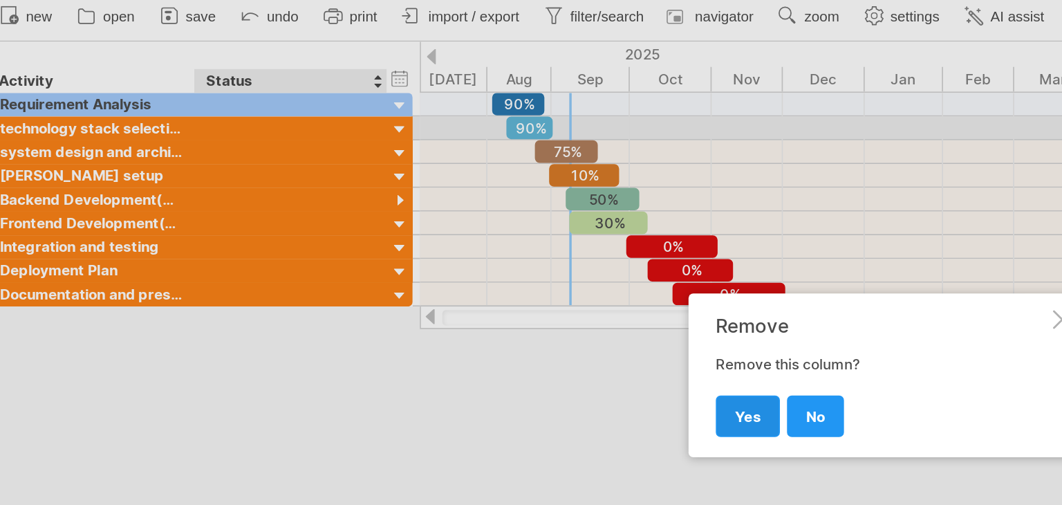
click at [456, 276] on link "yes" at bounding box center [449, 276] width 37 height 24
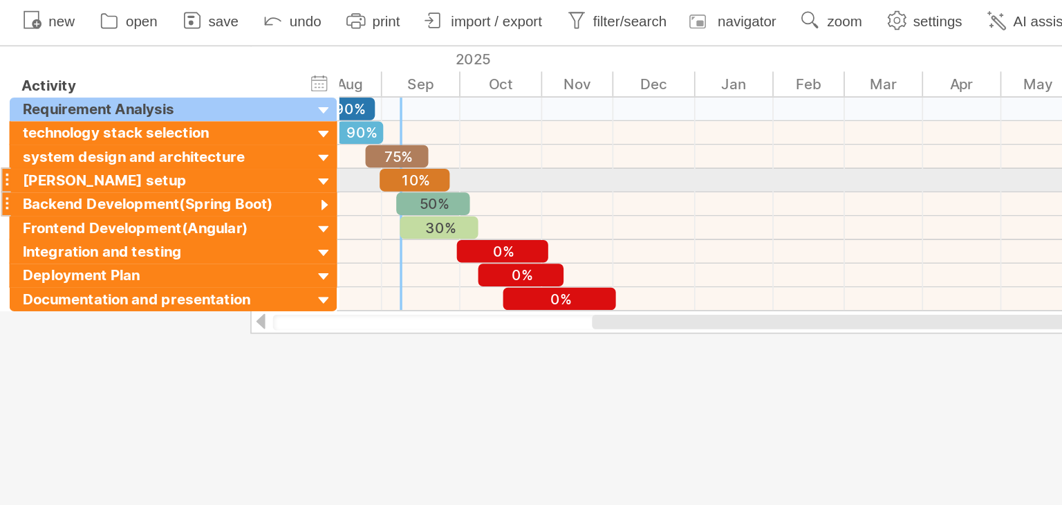
drag, startPoint x: 140, startPoint y: 129, endPoint x: 195, endPoint y: 147, distance: 57.5
click at [195, 147] on div "**********" at bounding box center [102, 150] width 192 height 124
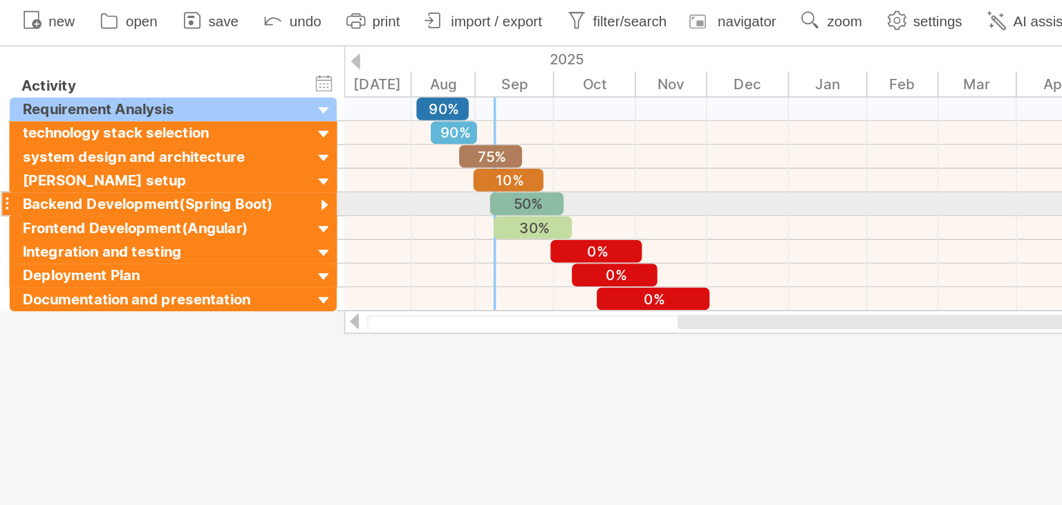
click at [187, 151] on div at bounding box center [189, 151] width 13 height 13
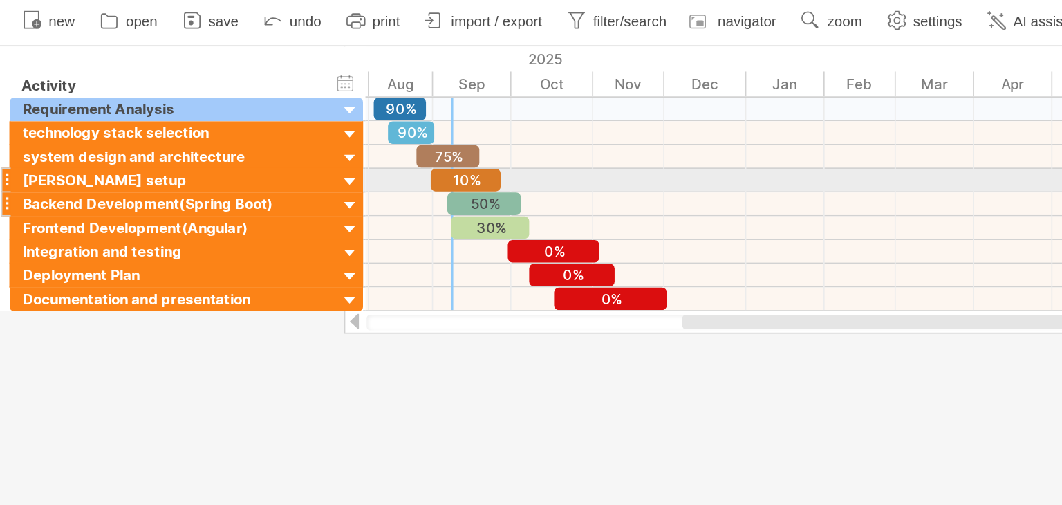
drag, startPoint x: 195, startPoint y: 142, endPoint x: 210, endPoint y: 142, distance: 15.2
click at [210, 143] on div at bounding box center [211, 149] width 4 height 13
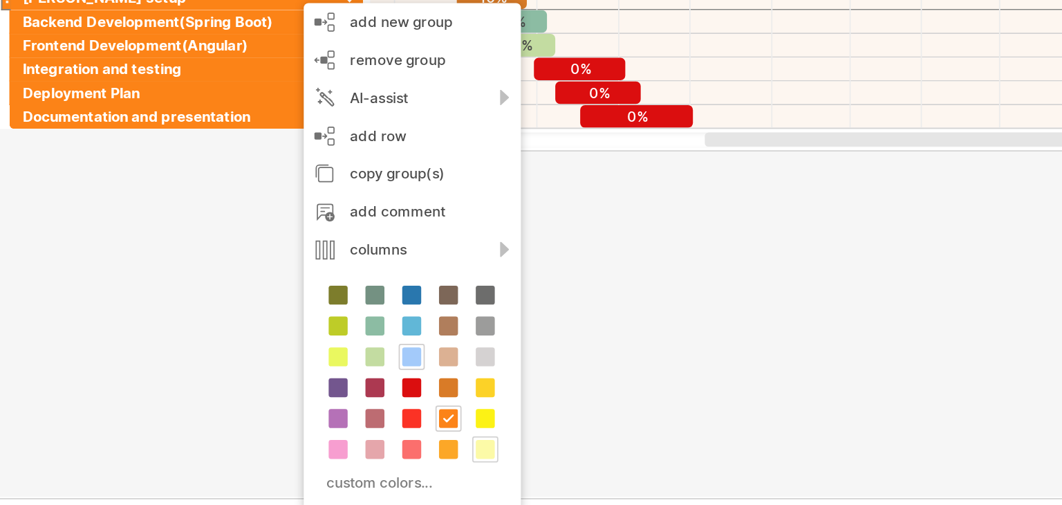
click at [277, 397] on span at bounding box center [282, 399] width 11 height 11
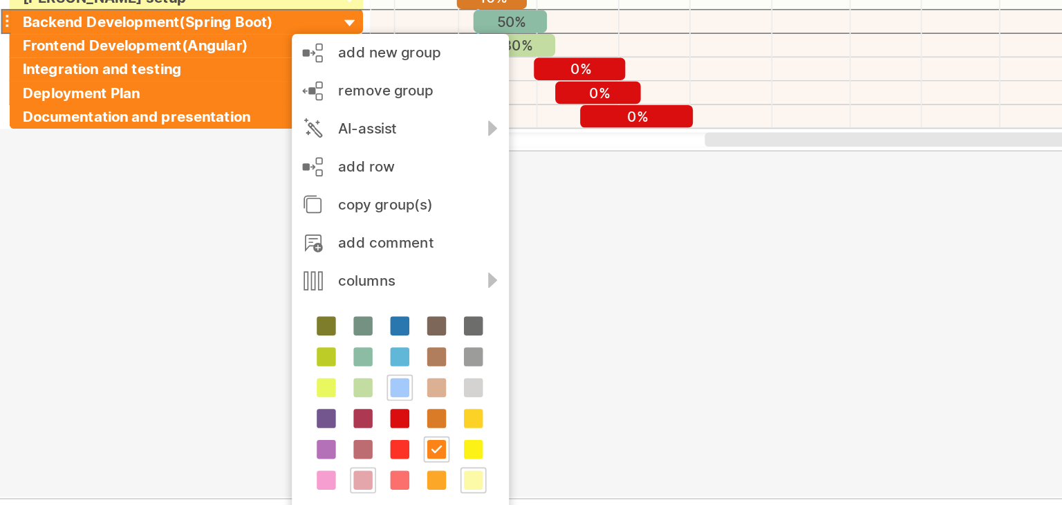
click at [209, 412] on span at bounding box center [211, 417] width 11 height 11
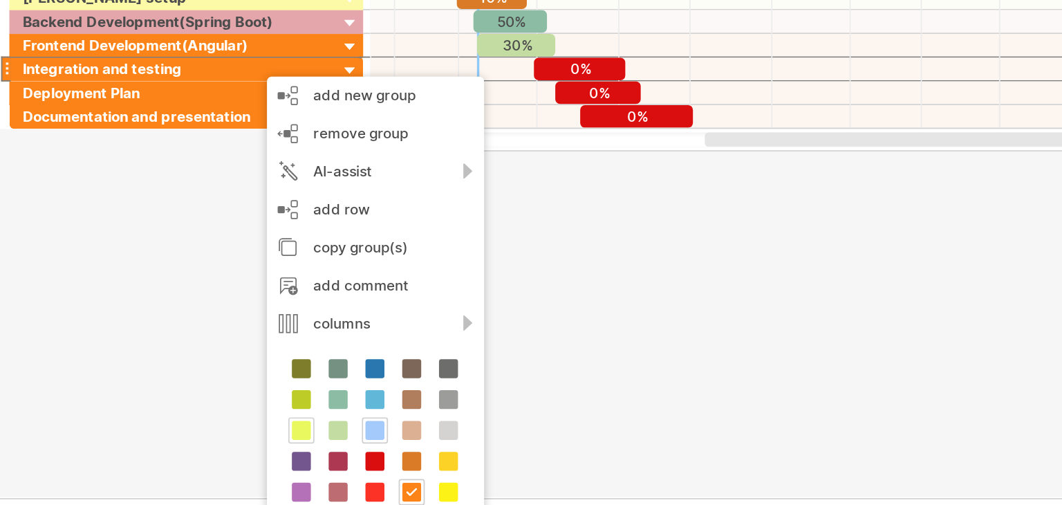
click at [172, 387] on span at bounding box center [175, 387] width 11 height 11
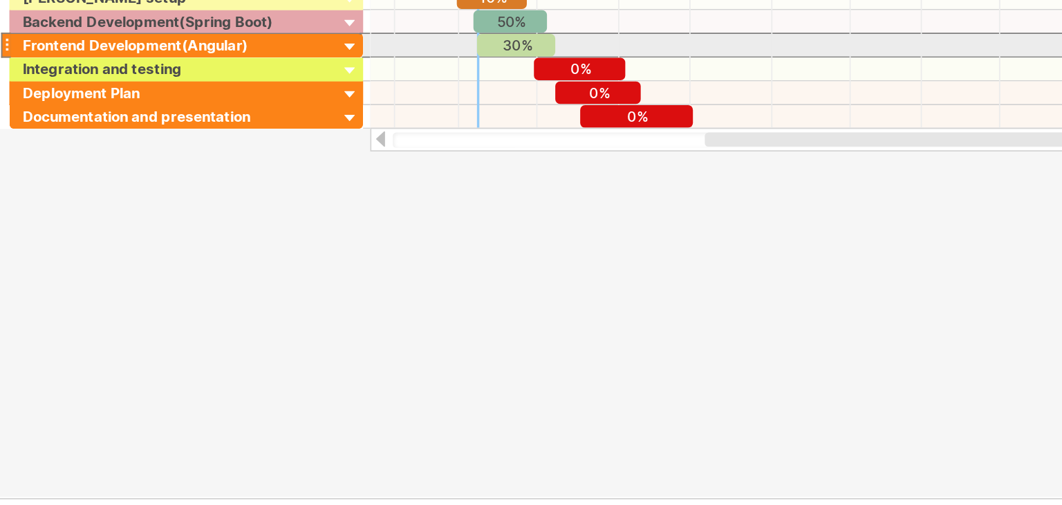
click at [160, 164] on div "Frontend Development(Angular)" at bounding box center [101, 163] width 176 height 13
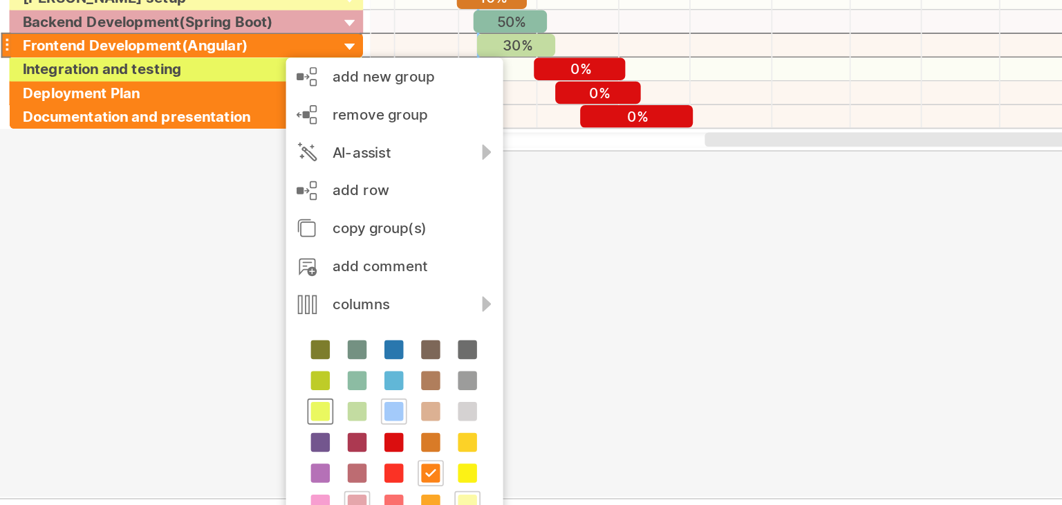
click at [183, 378] on span at bounding box center [186, 376] width 11 height 11
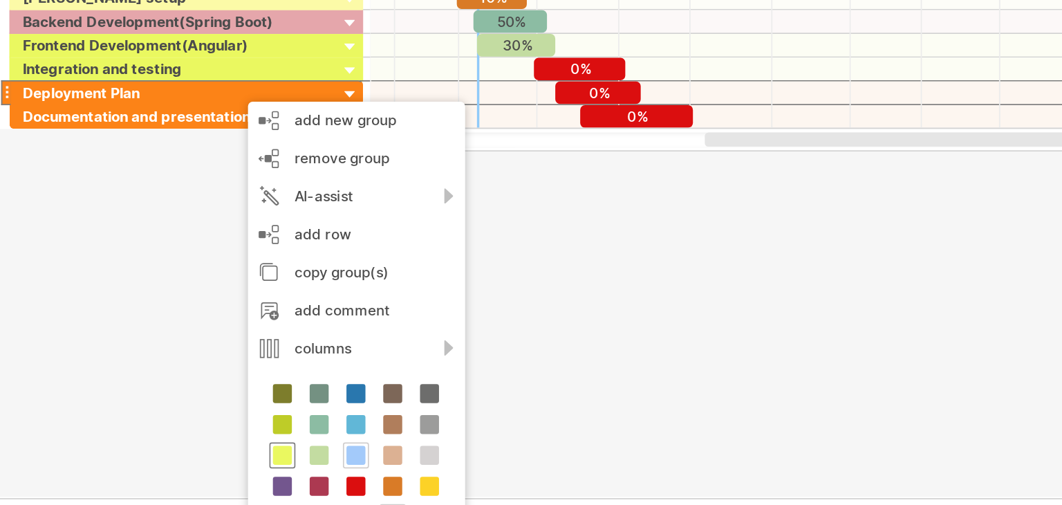
click at [163, 406] on span at bounding box center [164, 402] width 11 height 11
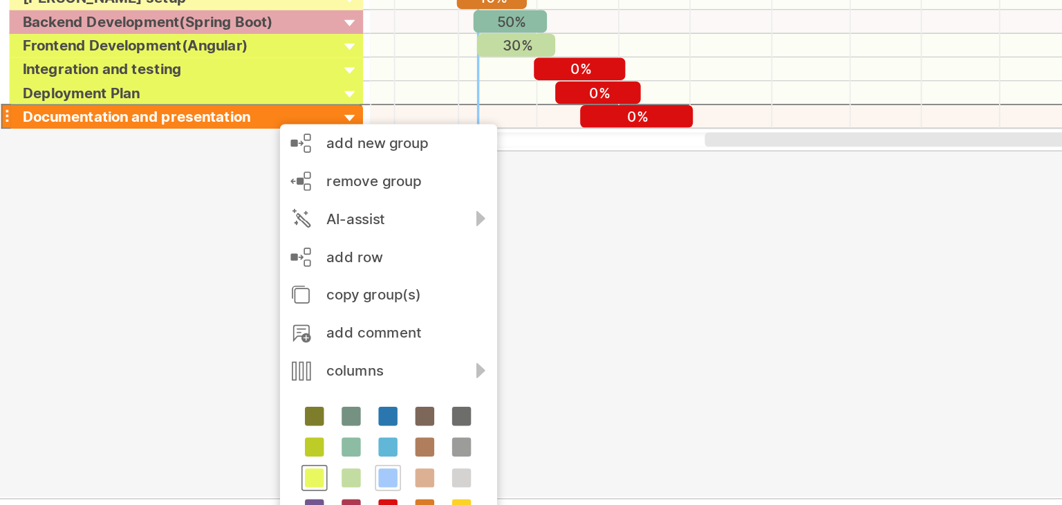
click at [183, 410] on span at bounding box center [183, 415] width 11 height 11
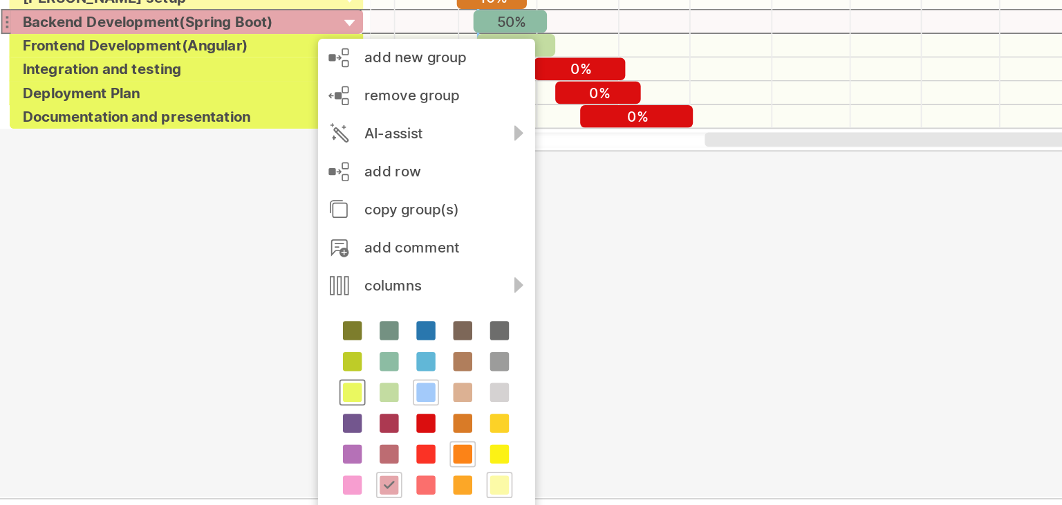
click at [203, 360] on span at bounding box center [205, 365] width 11 height 11
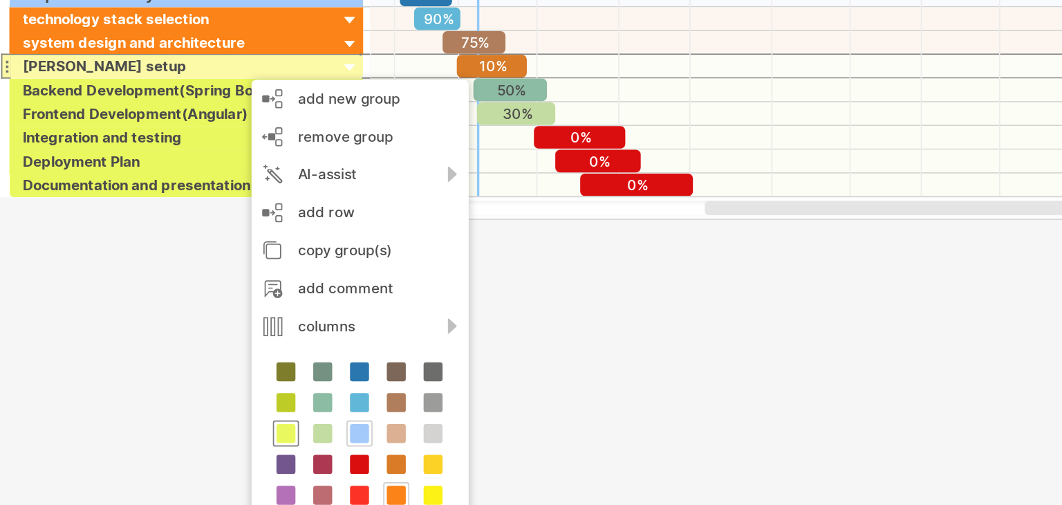
click at [162, 352] on span at bounding box center [166, 349] width 11 height 11
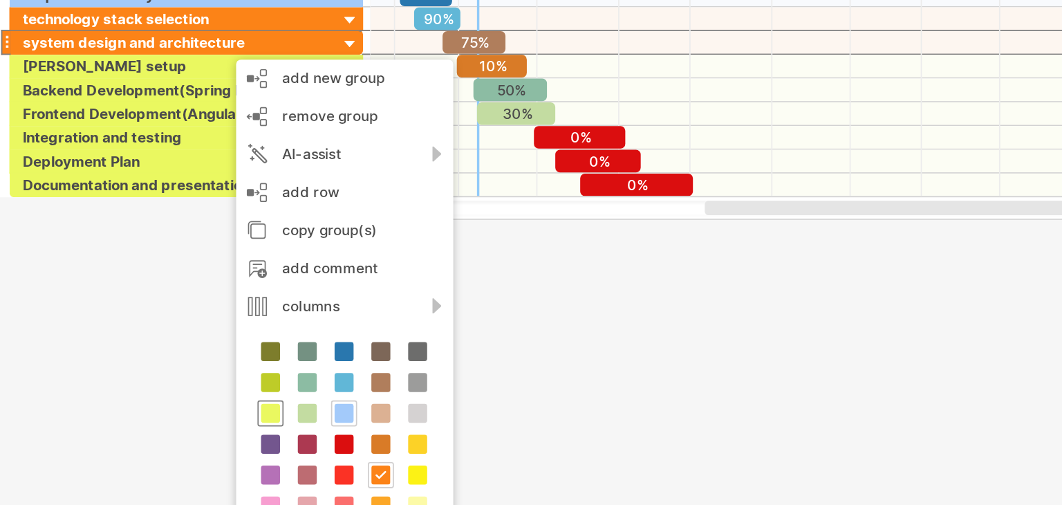
click at [160, 331] on div at bounding box center [157, 338] width 15 height 15
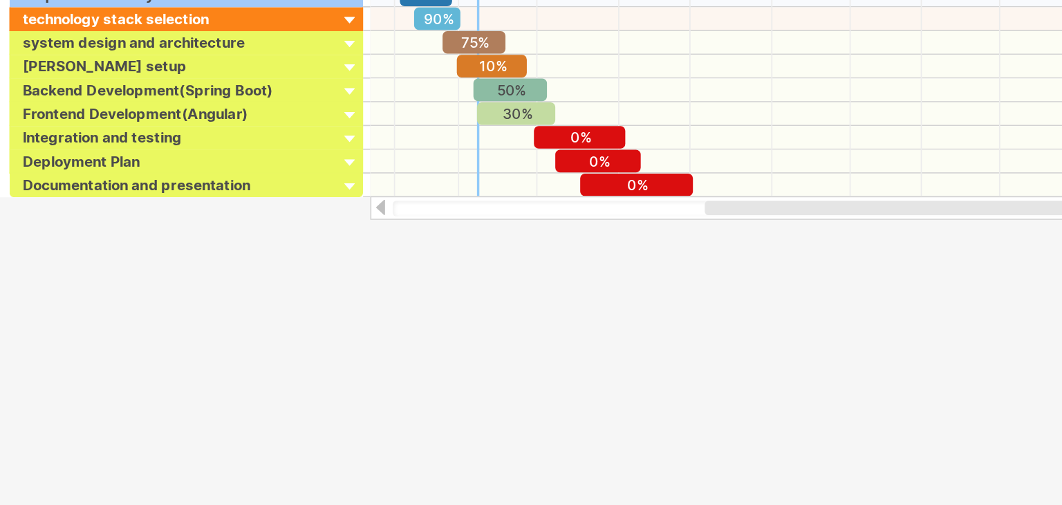
click at [160, 330] on div at bounding box center [531, 242] width 1062 height 369
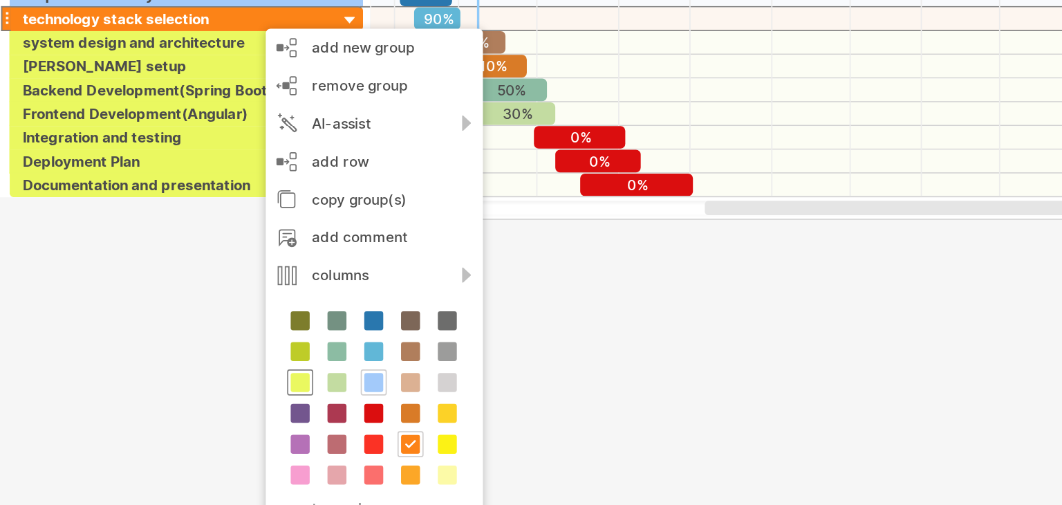
click at [177, 323] on span at bounding box center [174, 320] width 11 height 11
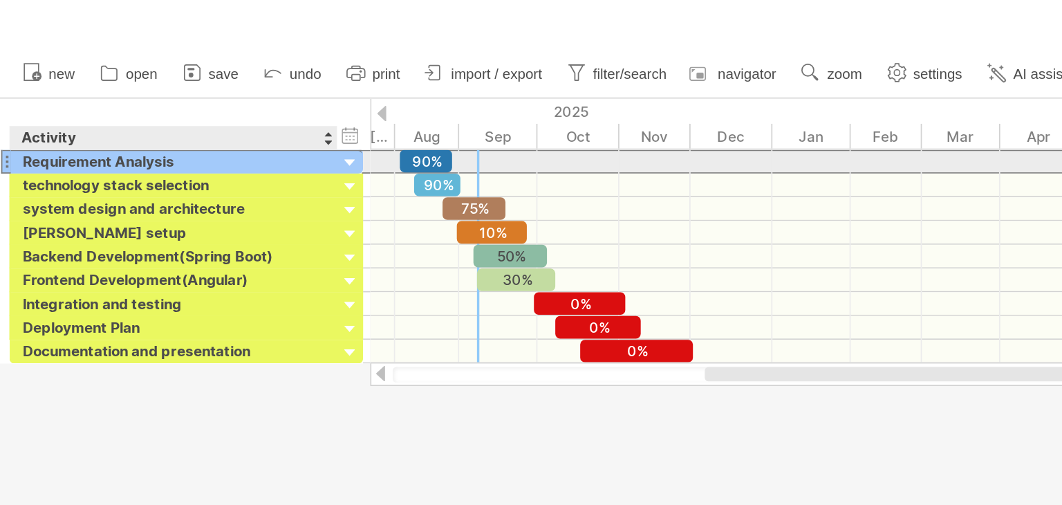
click at [152, 95] on div "Requirement Analysis" at bounding box center [101, 94] width 176 height 13
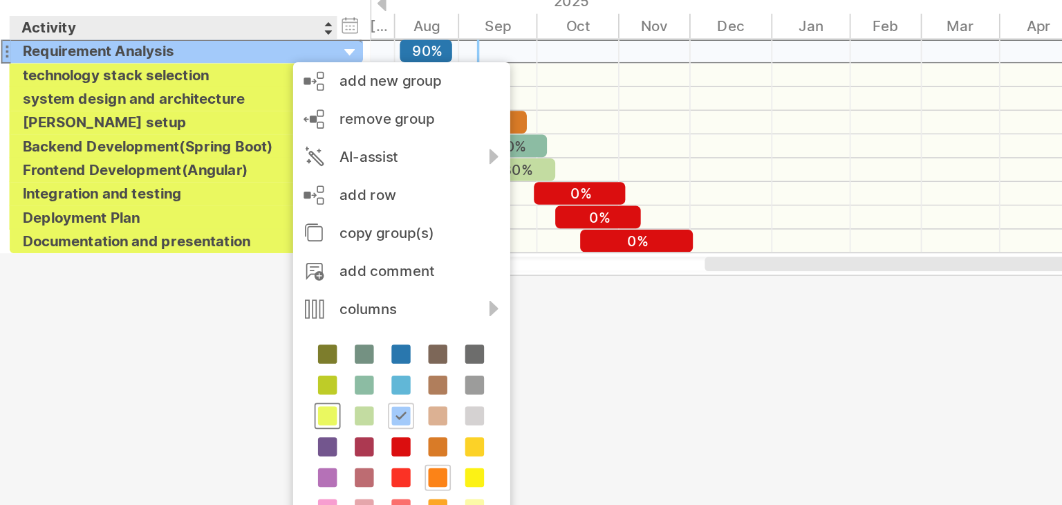
click at [189, 308] on span at bounding box center [190, 307] width 11 height 11
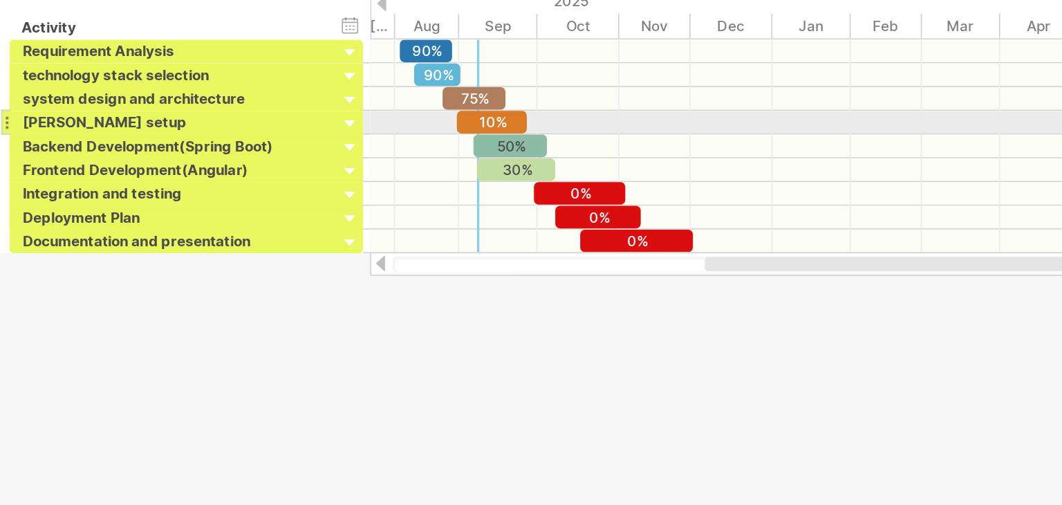
click at [293, 136] on div "10%" at bounding box center [286, 135] width 41 height 13
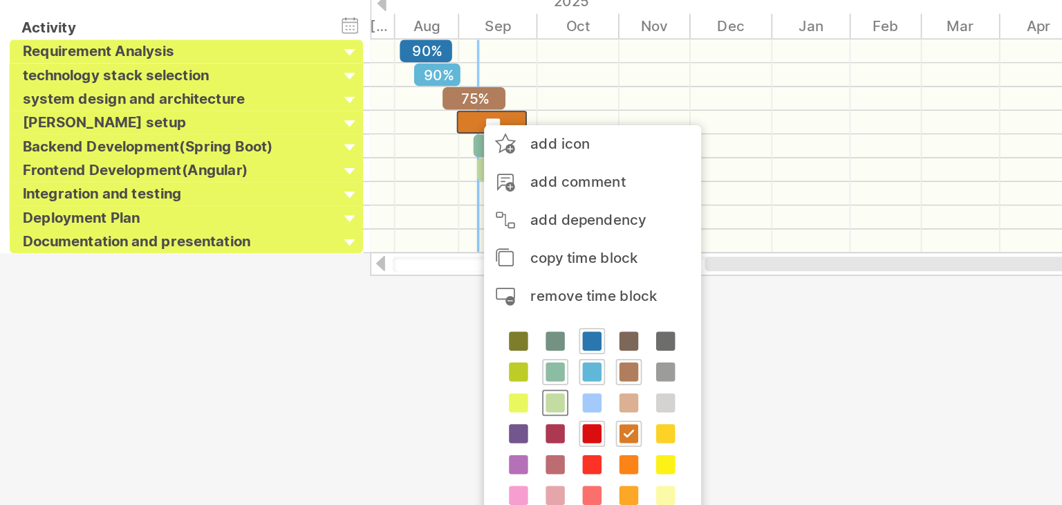
click at [320, 297] on span at bounding box center [323, 299] width 11 height 11
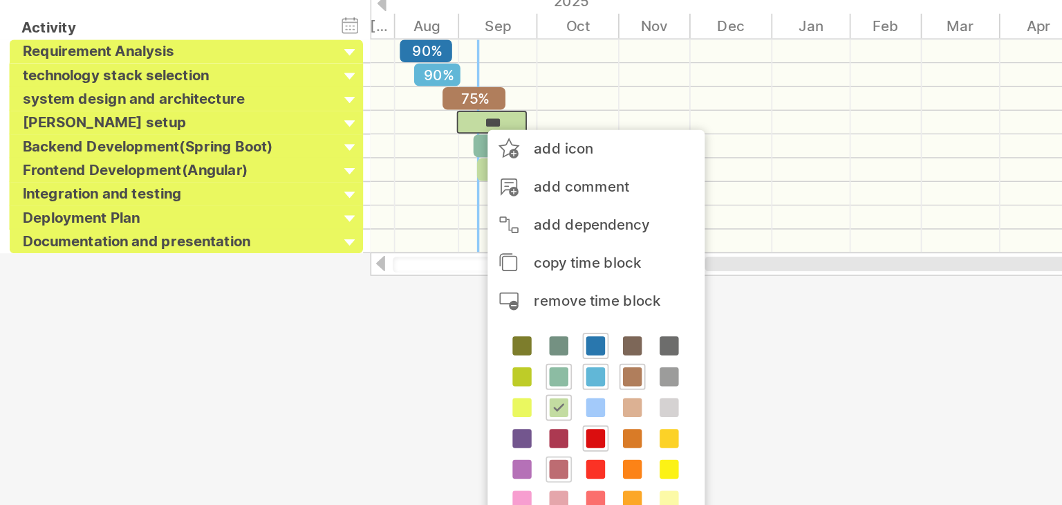
click at [324, 342] on span at bounding box center [325, 338] width 11 height 11
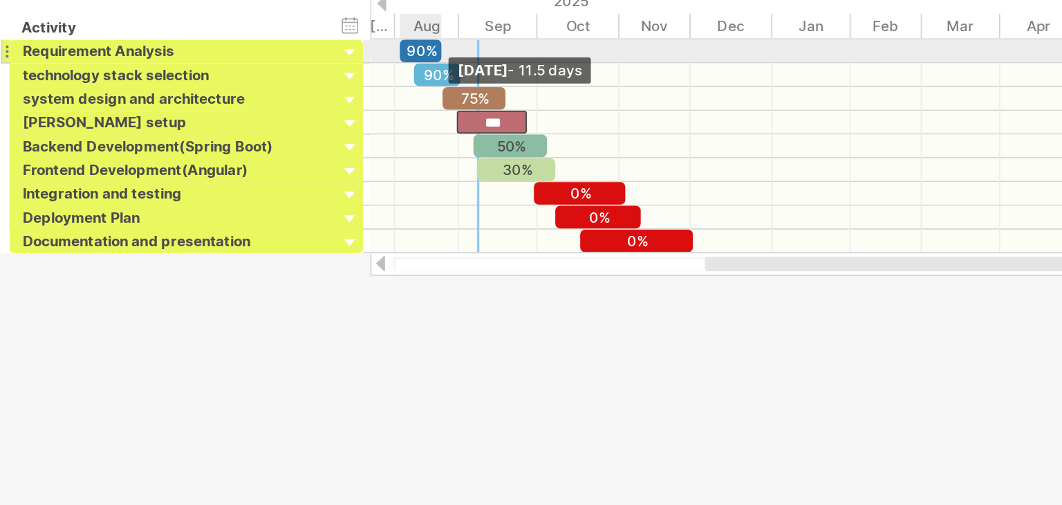
click at [256, 99] on span at bounding box center [258, 94] width 6 height 13
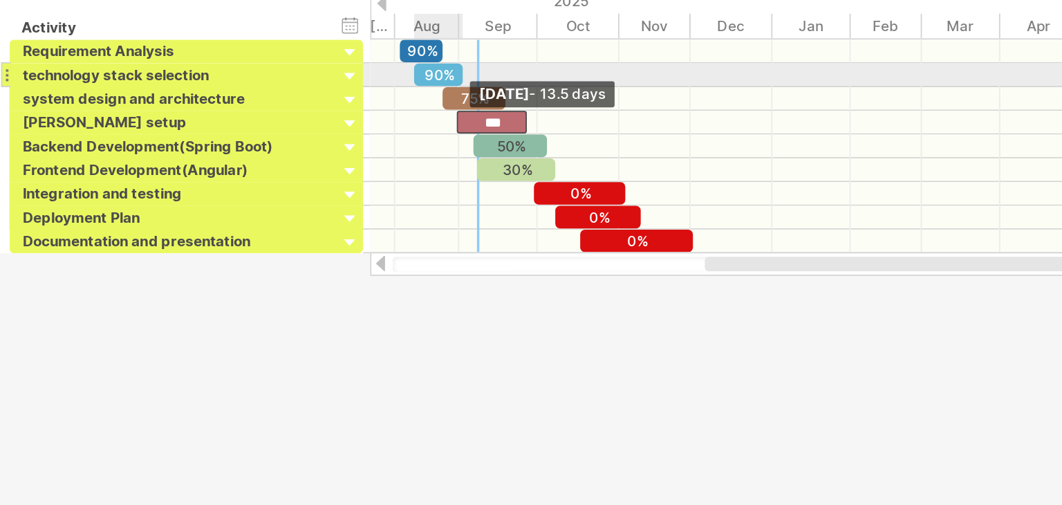
click at [268, 107] on span at bounding box center [270, 108] width 6 height 13
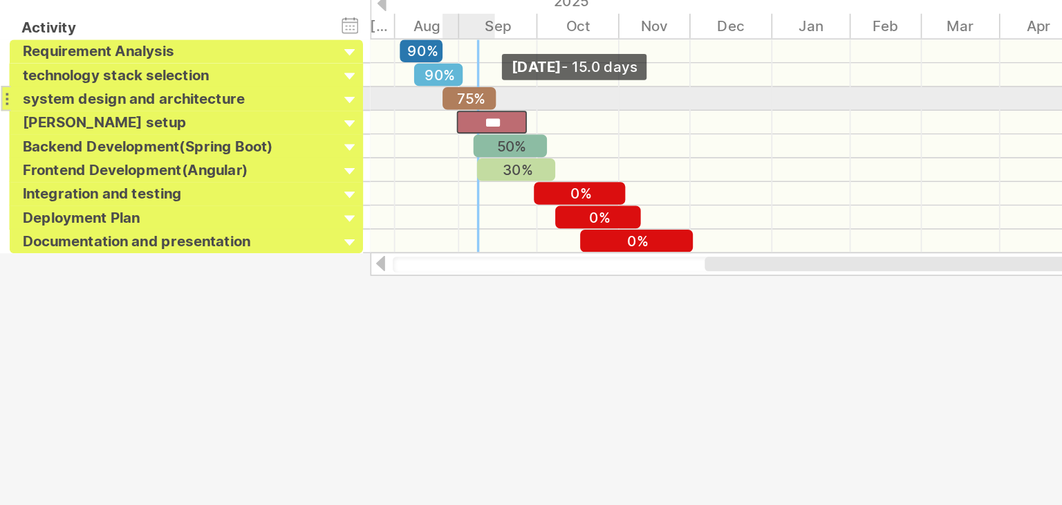
click at [286, 122] on div "75%" at bounding box center [273, 122] width 31 height 13
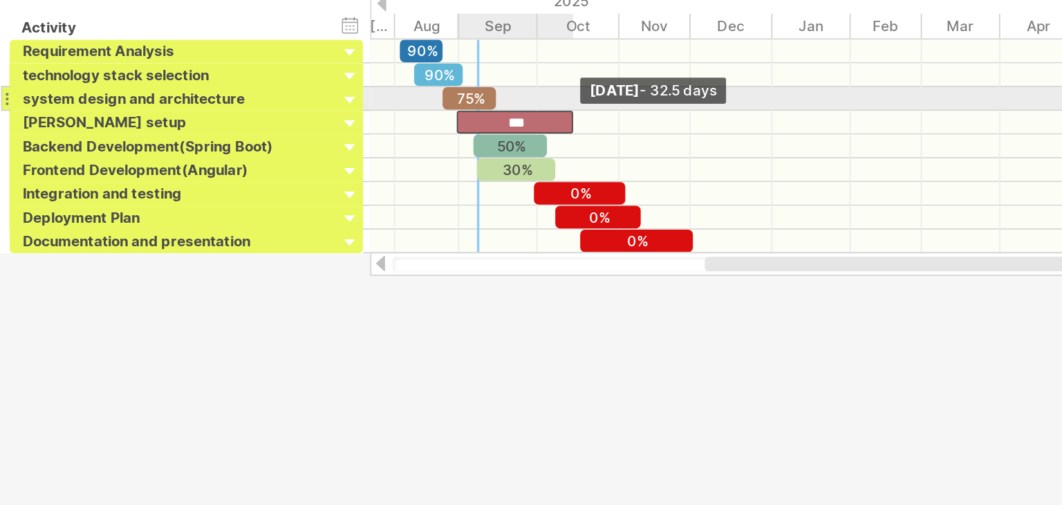
drag, startPoint x: 306, startPoint y: 134, endPoint x: 333, endPoint y: 129, distance: 27.5
click at [333, 129] on span at bounding box center [334, 135] width 6 height 13
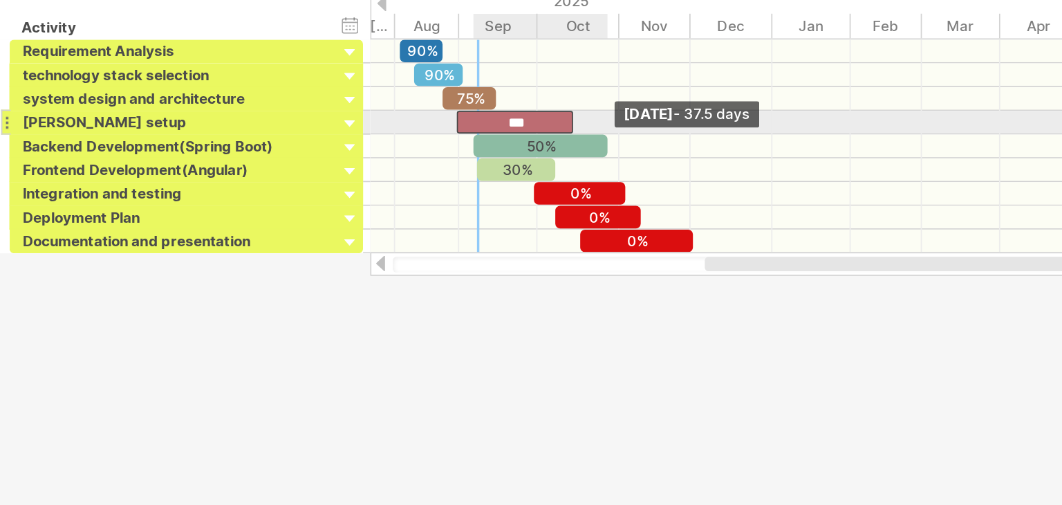
drag, startPoint x: 318, startPoint y: 153, endPoint x: 353, endPoint y: 141, distance: 36.5
click at [353, 141] on div "90% 90% 75% *** 50% 30% 0% 0% 0% [DATE] - 37.5 days [DATE]" at bounding box center [639, 150] width 847 height 124
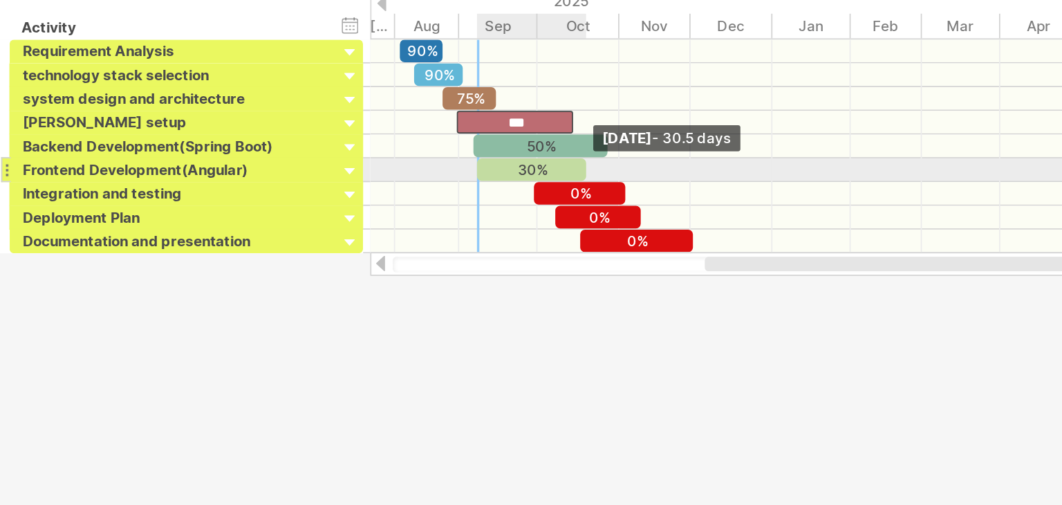
drag, startPoint x: 323, startPoint y: 163, endPoint x: 341, endPoint y: 163, distance: 18.0
click at [341, 163] on span at bounding box center [342, 163] width 6 height 13
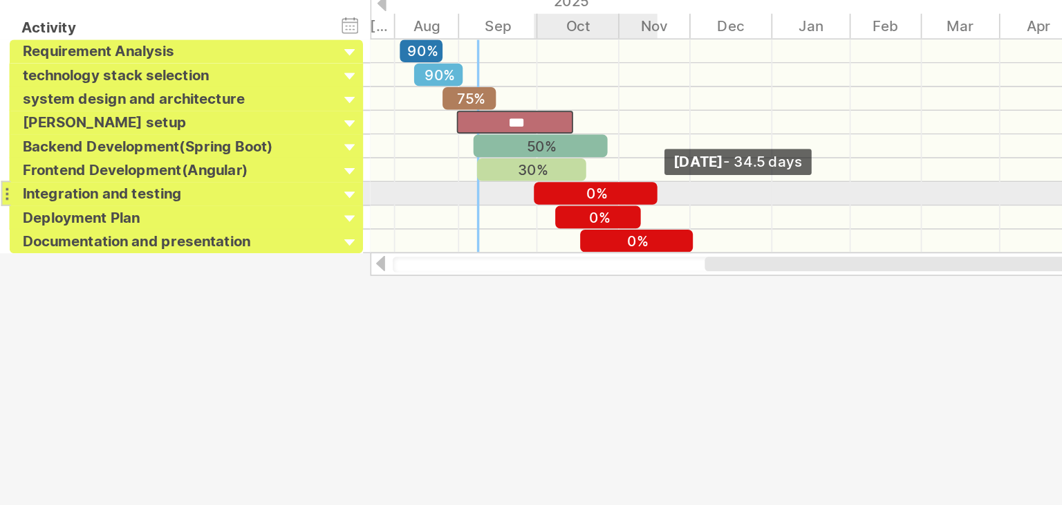
drag, startPoint x: 363, startPoint y: 176, endPoint x: 384, endPoint y: 173, distance: 20.9
click at [384, 173] on span at bounding box center [383, 177] width 6 height 13
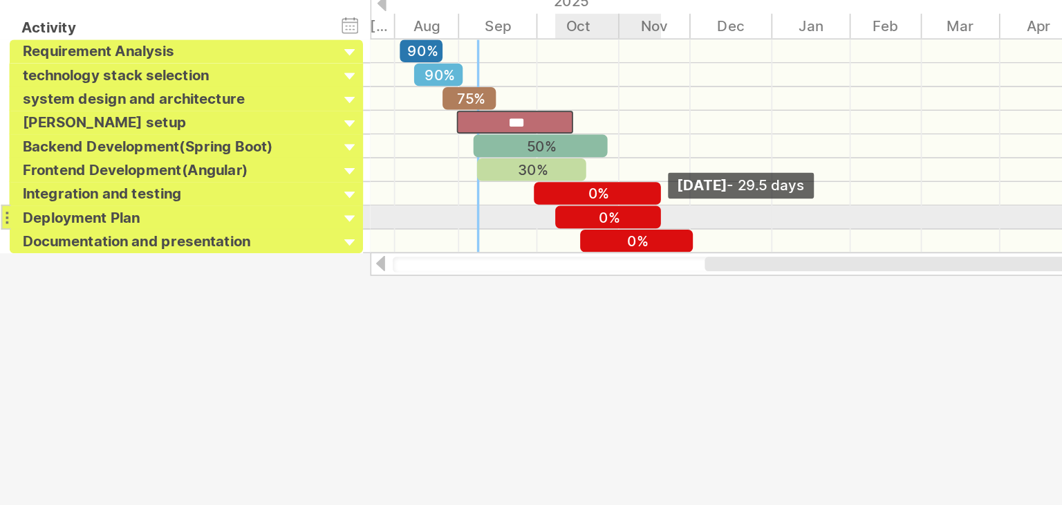
drag, startPoint x: 372, startPoint y: 193, endPoint x: 383, endPoint y: 192, distance: 11.2
click at [383, 192] on span at bounding box center [385, 191] width 6 height 13
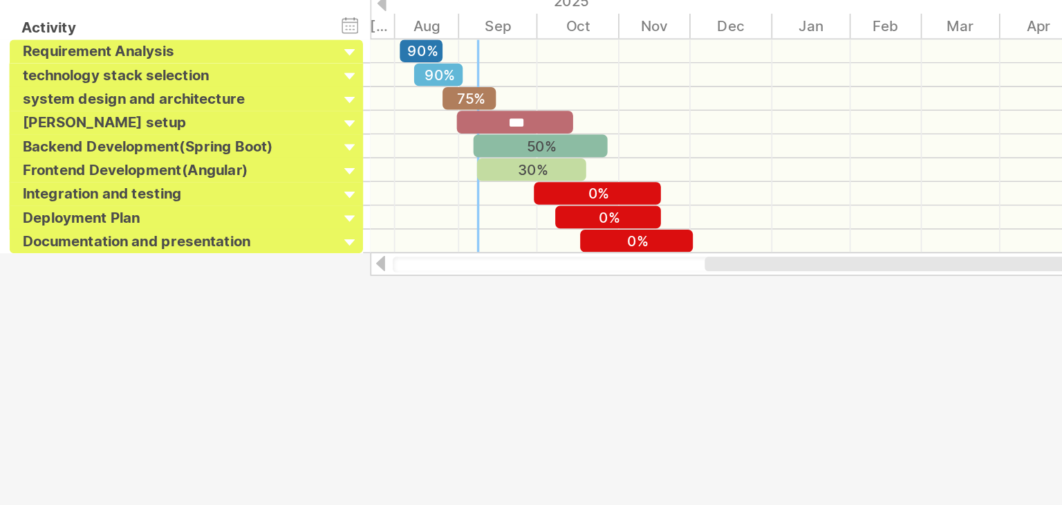
click at [385, 278] on div at bounding box center [531, 242] width 1062 height 369
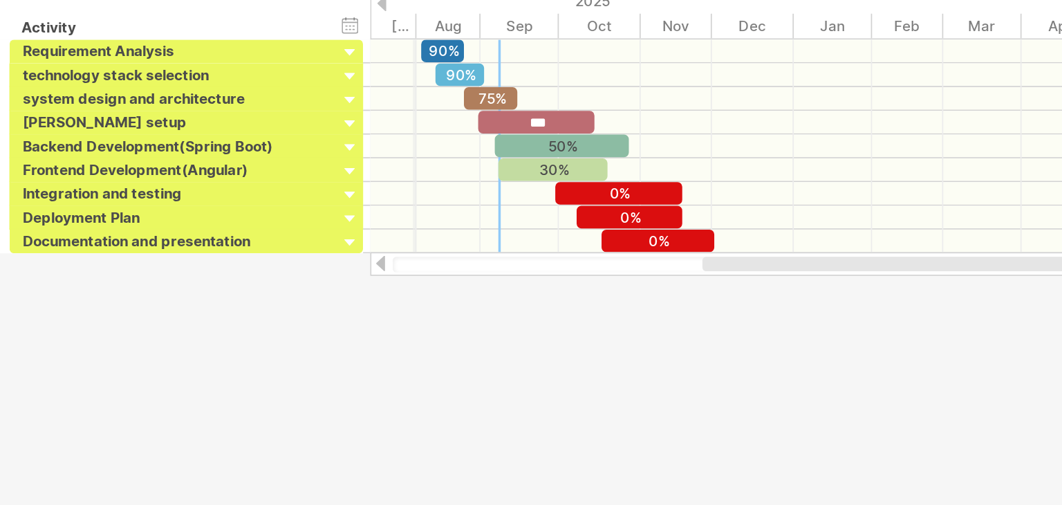
drag, startPoint x: 229, startPoint y: 81, endPoint x: 241, endPoint y: 81, distance: 12.4
click at [241, 81] on div "[DATE]" at bounding box center [219, 80] width 48 height 15
